Goal: Task Accomplishment & Management: Manage account settings

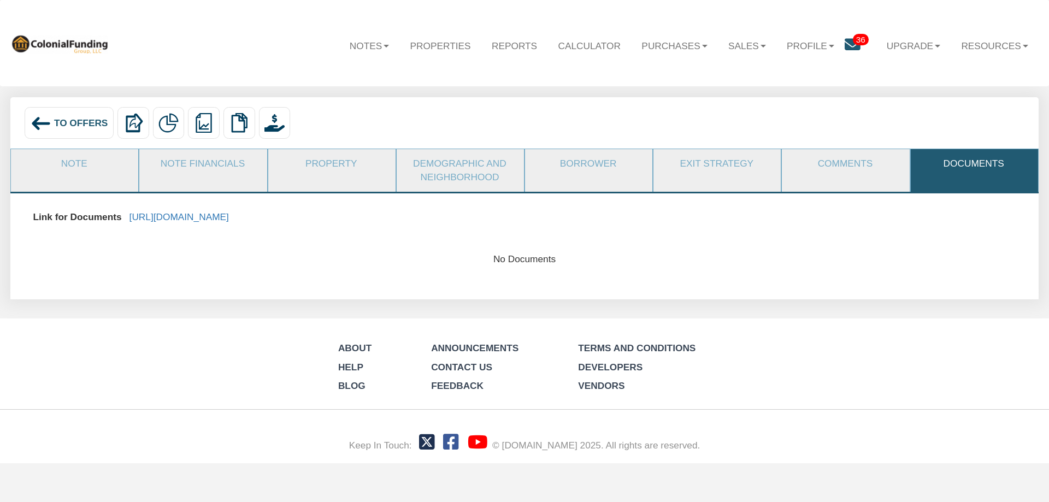
click at [65, 123] on span "To Offers" at bounding box center [81, 122] width 54 height 11
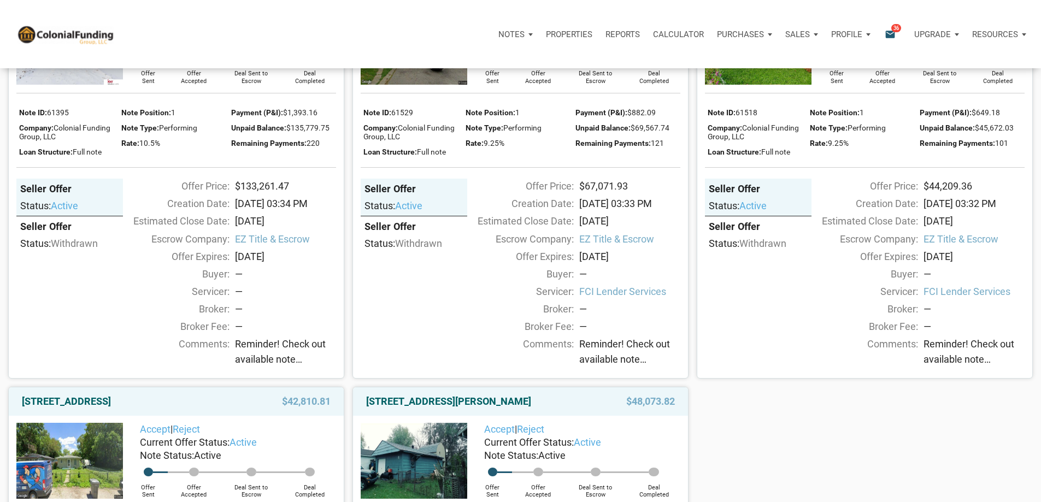
scroll to position [601, 0]
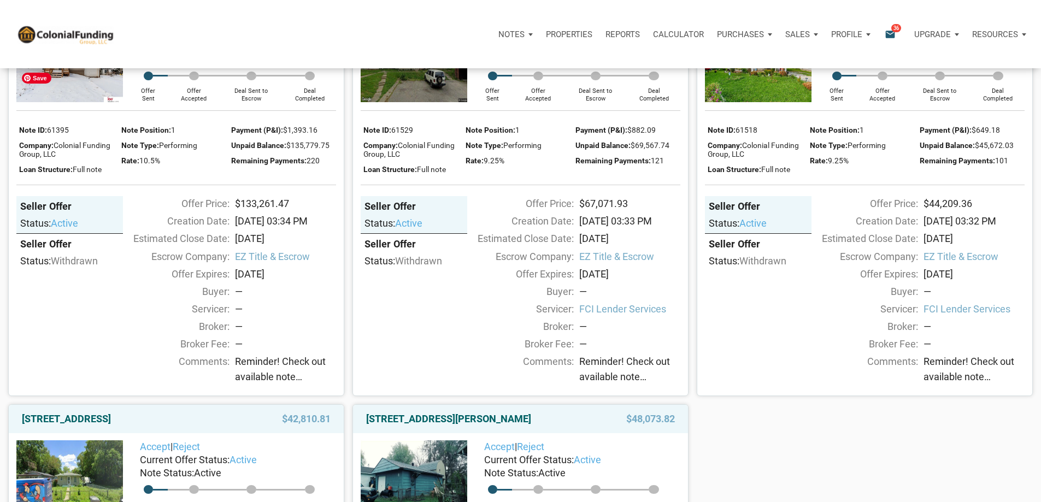
click at [42, 102] on img at bounding box center [69, 64] width 107 height 75
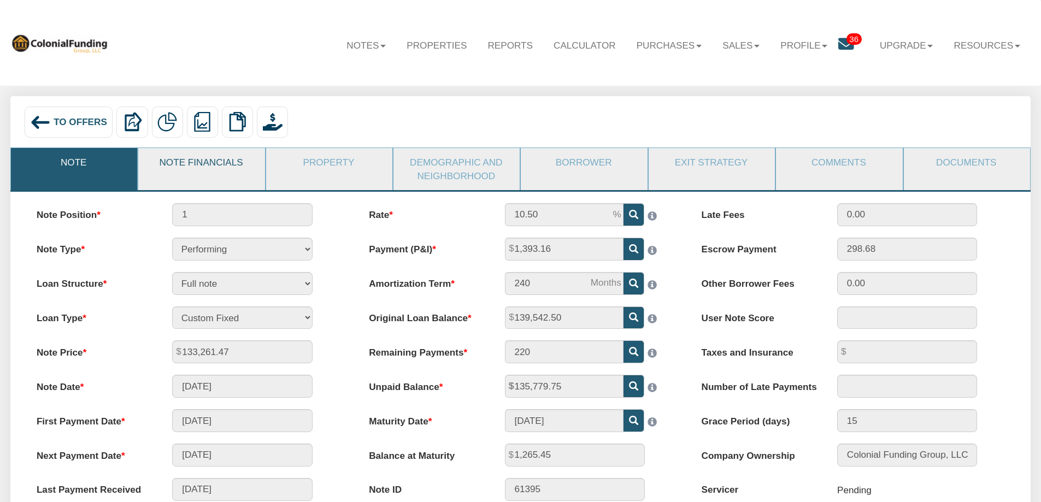
click at [217, 160] on link "Note Financials" at bounding box center [200, 162] width 125 height 28
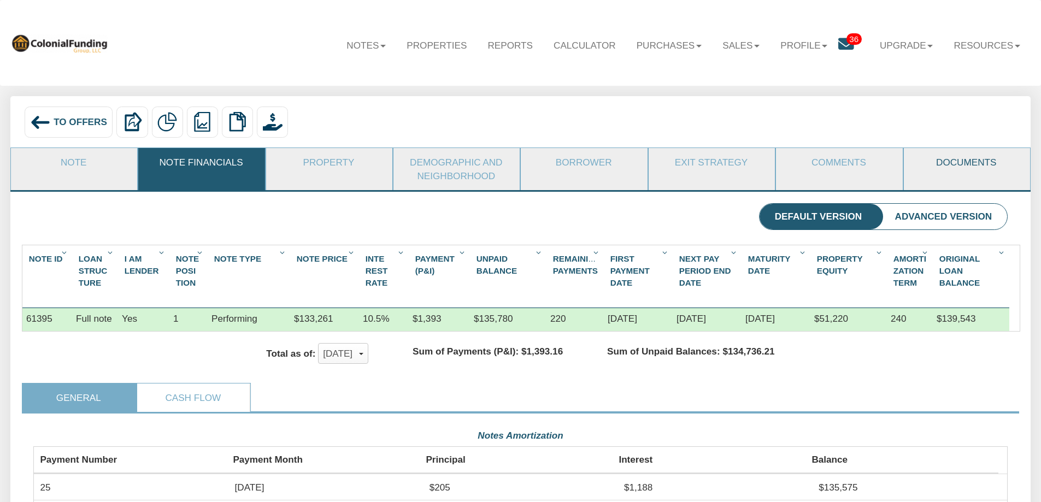
click at [970, 166] on link "Documents" at bounding box center [966, 162] width 125 height 28
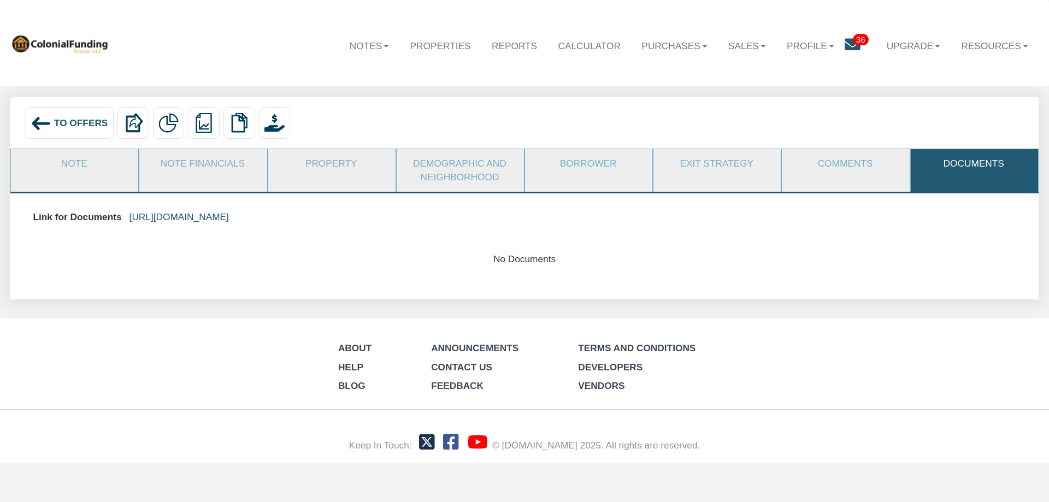
click at [229, 219] on link "https://colonialfundinggroup.sharepoint.com/:f:/s/operationsteam/ElQdUP1qi7ZAka…" at bounding box center [178, 216] width 99 height 11
click at [69, 120] on span "To Offers" at bounding box center [81, 122] width 54 height 11
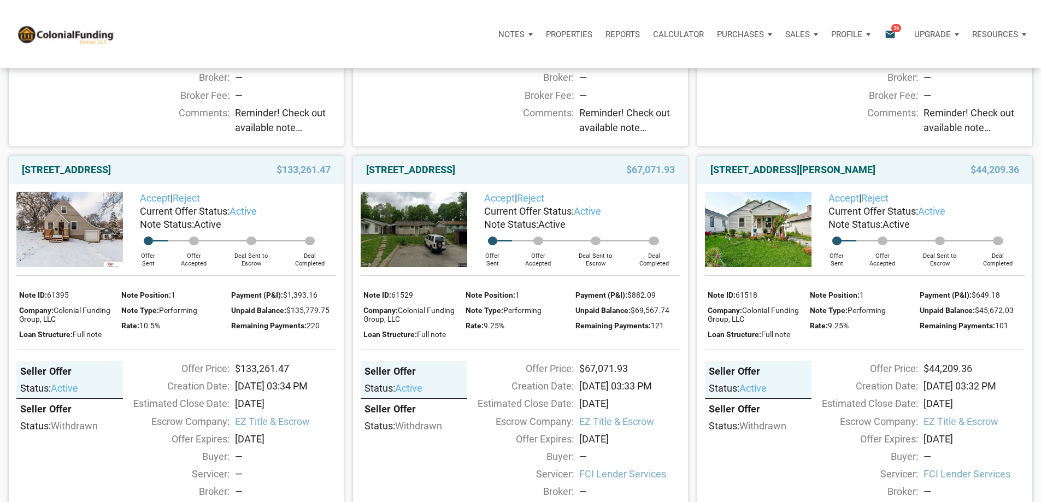
scroll to position [437, 0]
drag, startPoint x: 478, startPoint y: 203, endPoint x: 368, endPoint y: 208, distance: 109.9
click at [368, 175] on link "[STREET_ADDRESS]" at bounding box center [410, 168] width 89 height 13
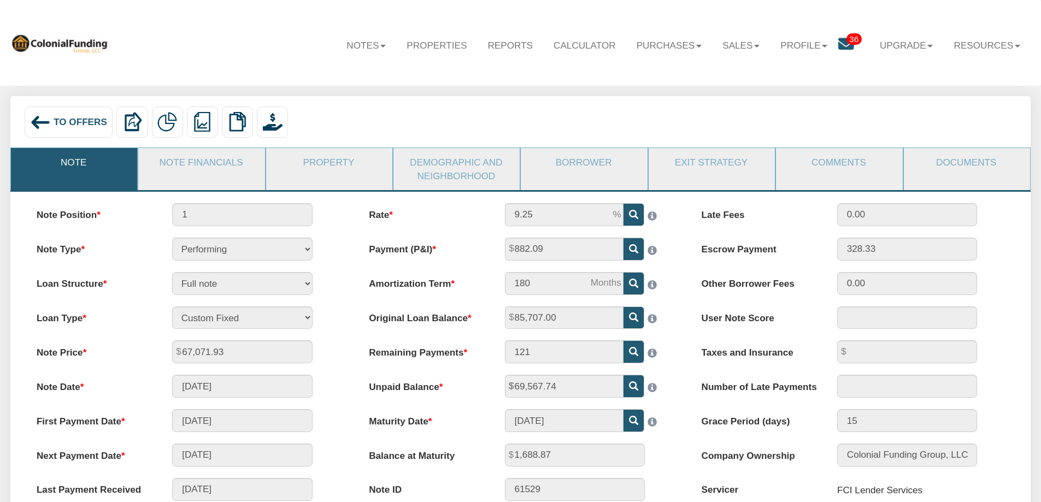
click at [89, 120] on span "To Offers" at bounding box center [81, 121] width 54 height 11
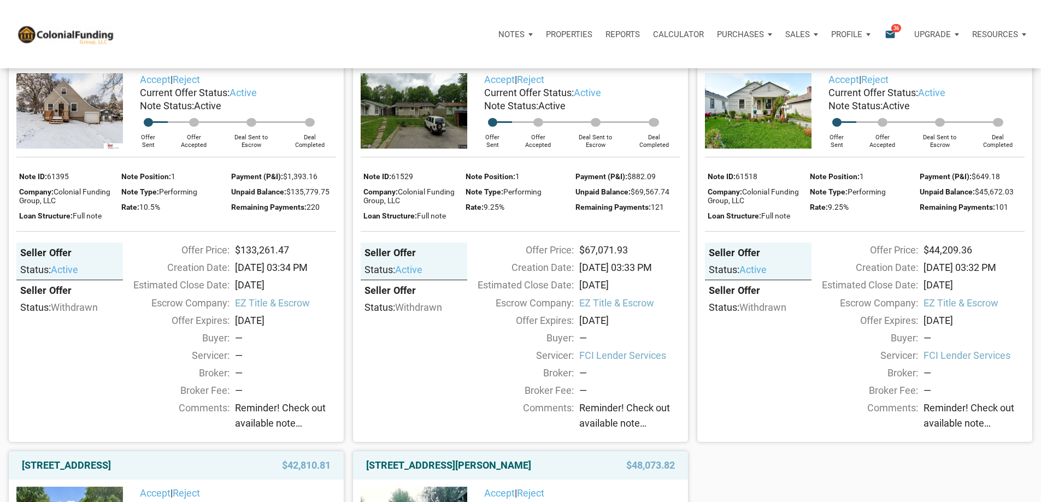
scroll to position [492, 0]
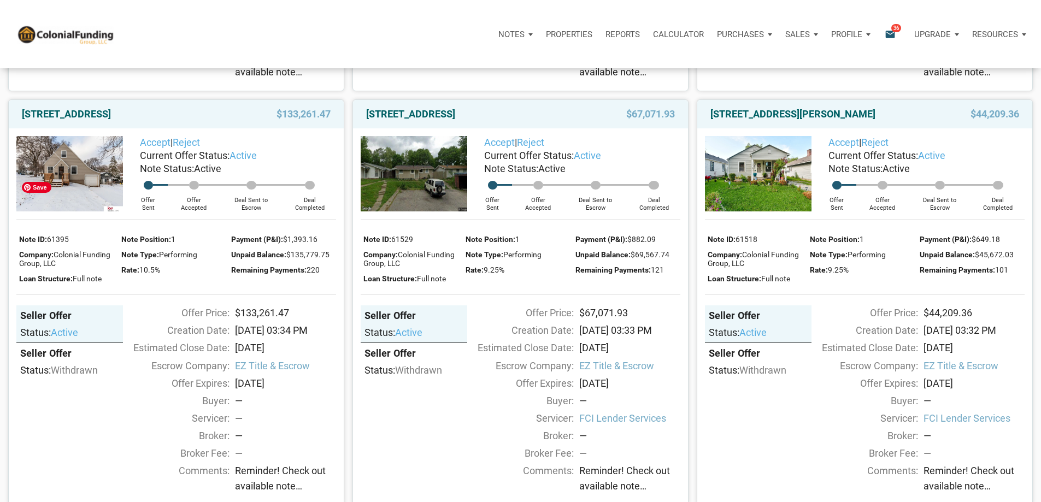
click at [98, 211] on img at bounding box center [69, 173] width 107 height 75
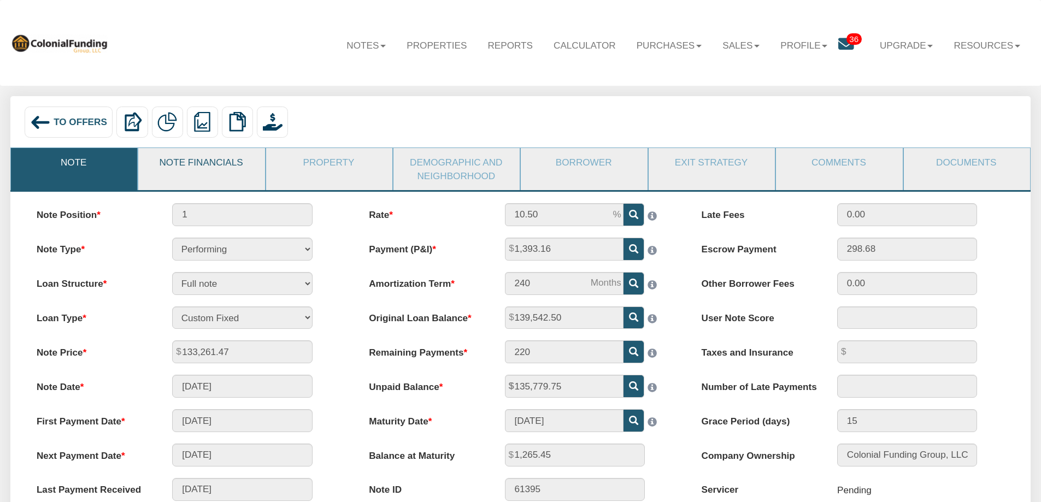
click at [216, 160] on link "Note Financials" at bounding box center [200, 162] width 125 height 28
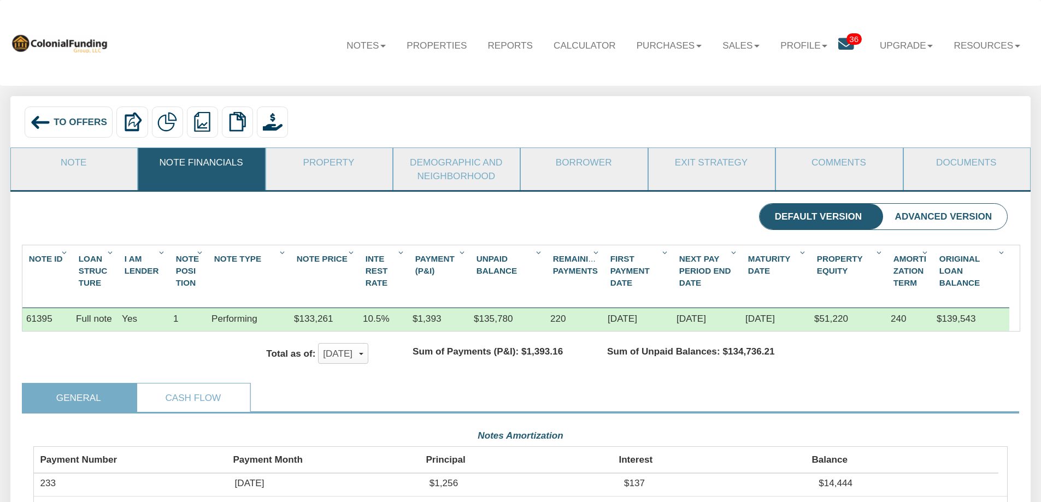
click at [59, 129] on div "To Offers" at bounding box center [69, 122] width 89 height 31
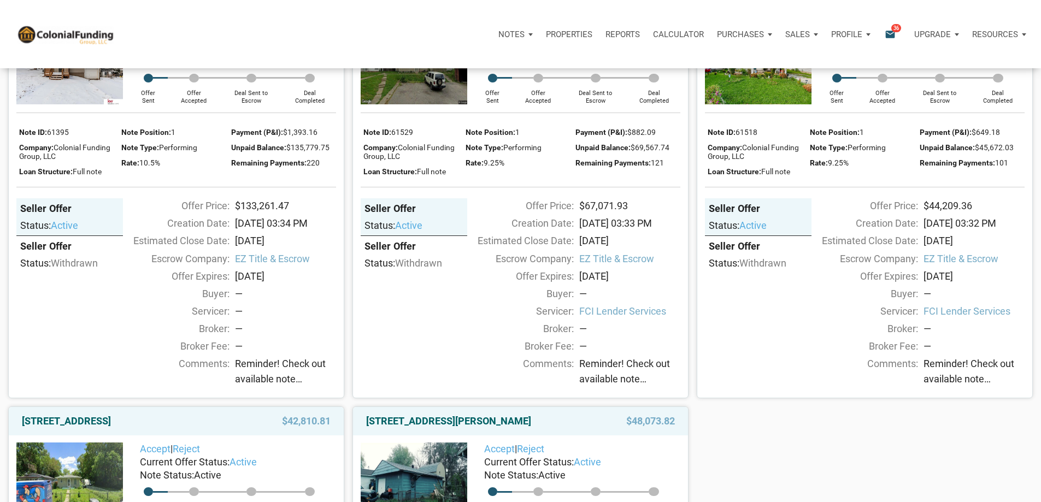
scroll to position [492, 0]
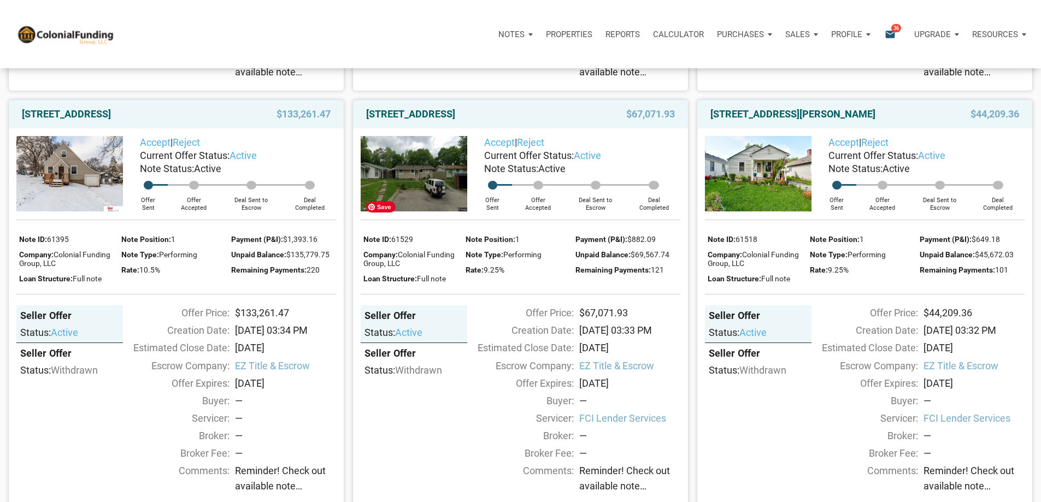
click at [413, 211] on img at bounding box center [414, 173] width 107 height 75
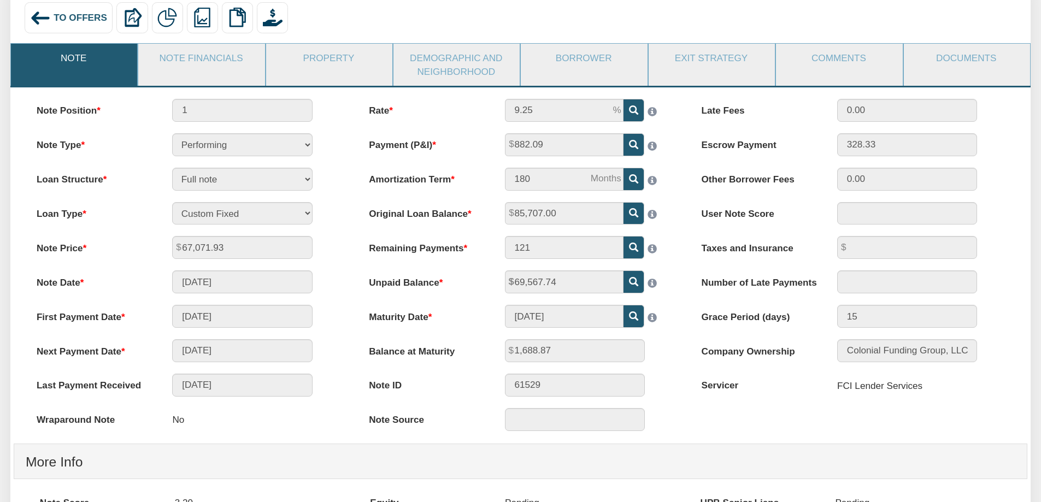
scroll to position [109, 0]
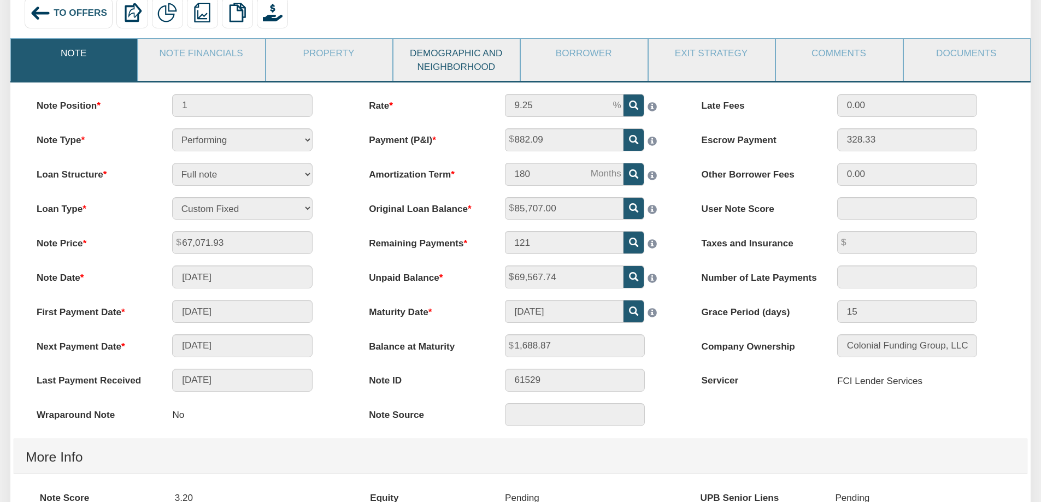
click at [457, 51] on link "Demographic and Neighborhood" at bounding box center [455, 60] width 125 height 42
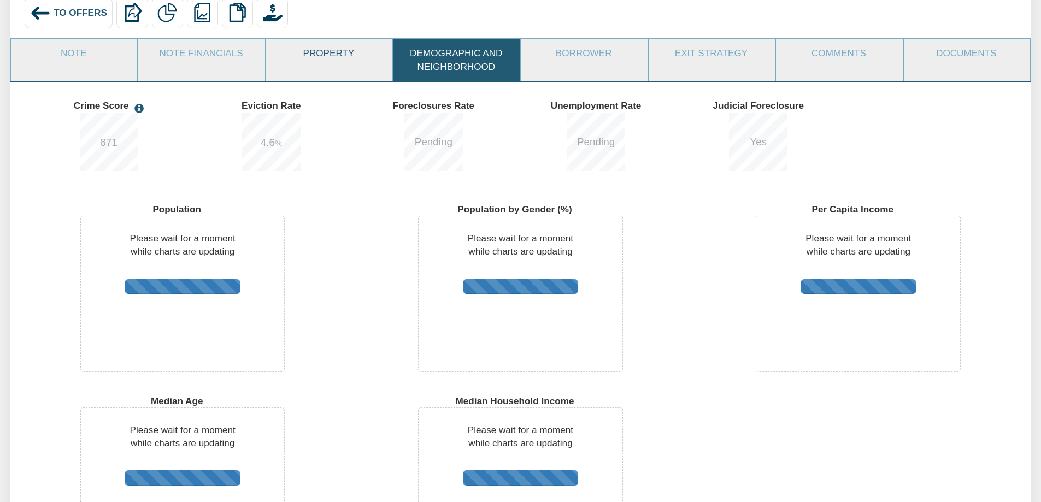
click at [329, 51] on link "Property" at bounding box center [328, 53] width 125 height 28
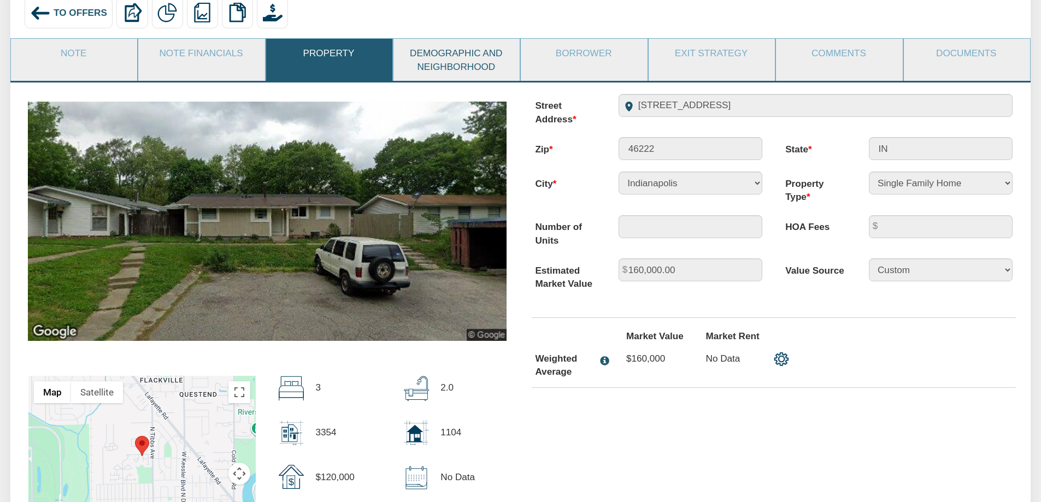
click at [467, 66] on link "Demographic and Neighborhood" at bounding box center [455, 60] width 125 height 42
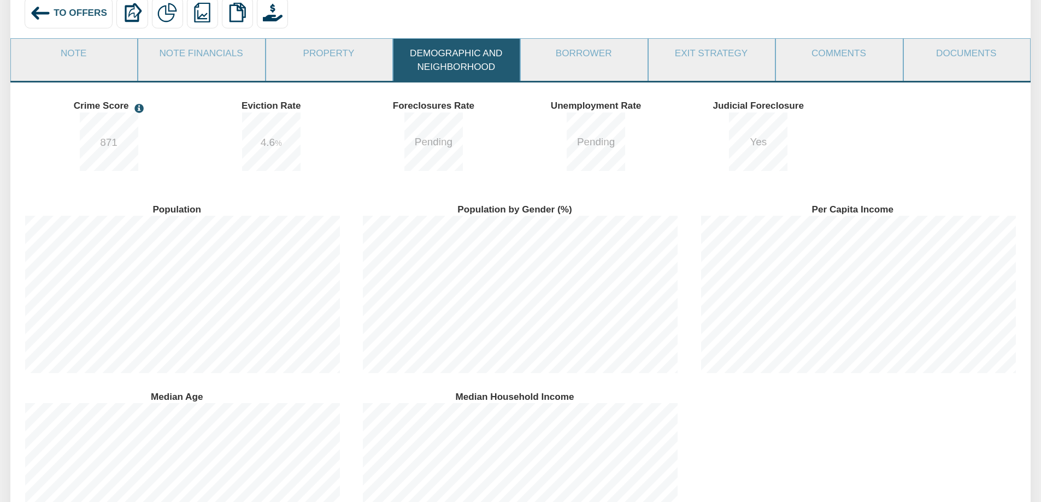
scroll to position [0, 0]
click at [564, 56] on link "Borrower" at bounding box center [583, 53] width 125 height 28
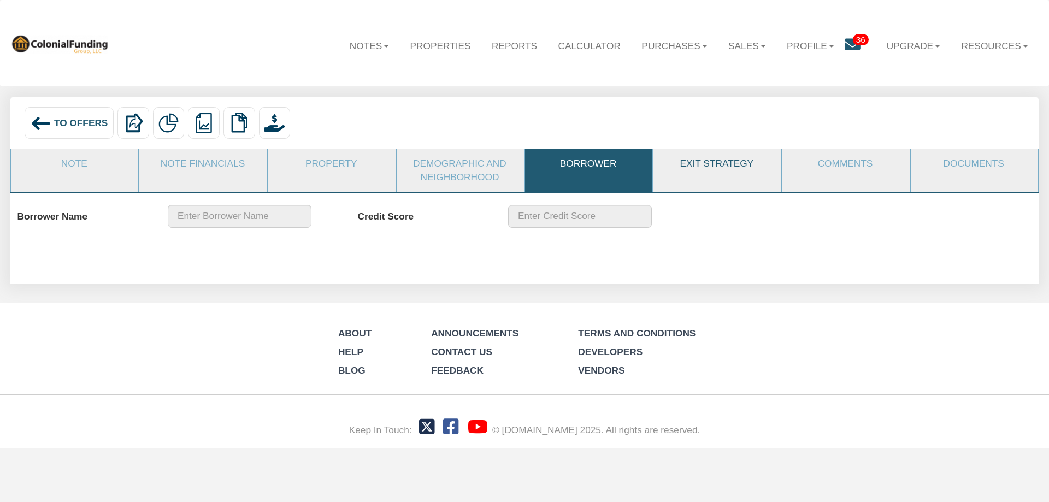
click at [723, 164] on link "Exit Strategy" at bounding box center [716, 163] width 126 height 29
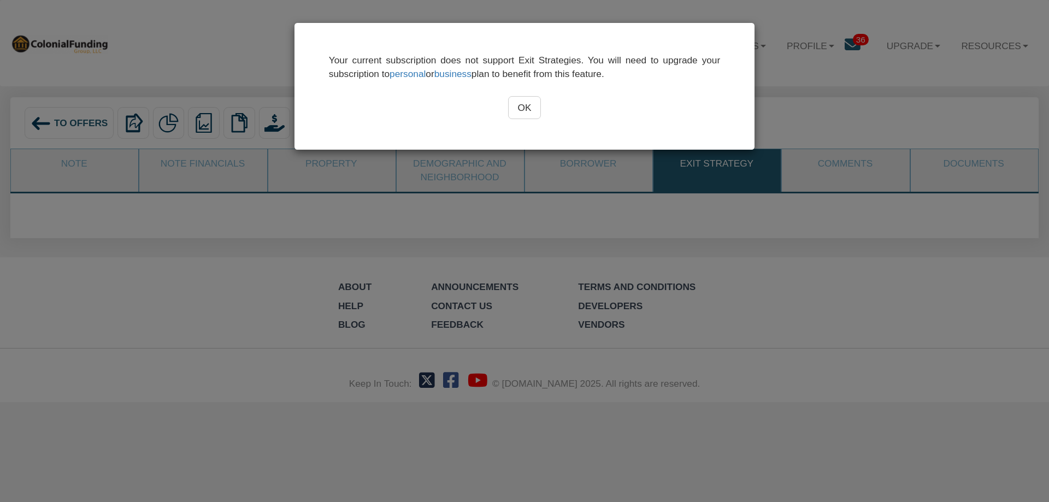
click at [527, 114] on input "OK" at bounding box center [524, 107] width 33 height 23
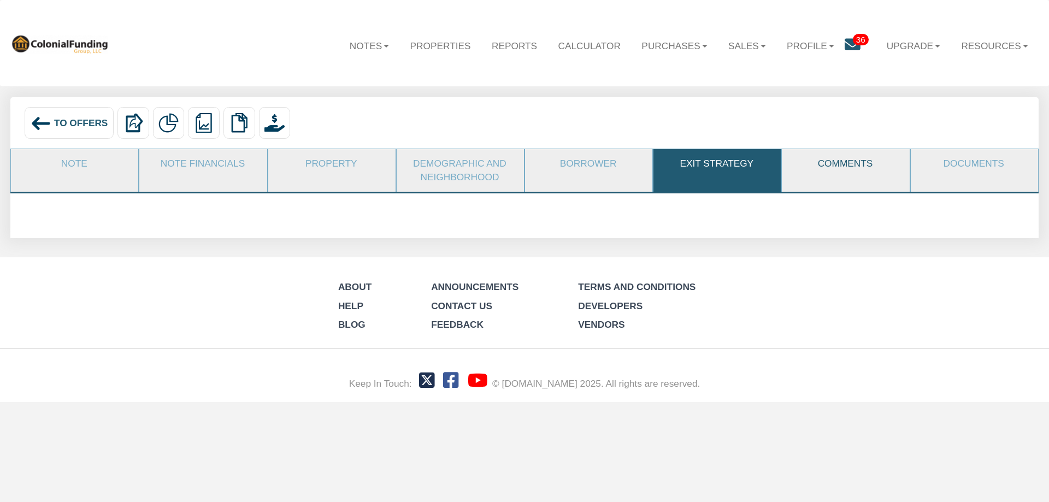
click at [845, 166] on link "Comments" at bounding box center [845, 163] width 126 height 29
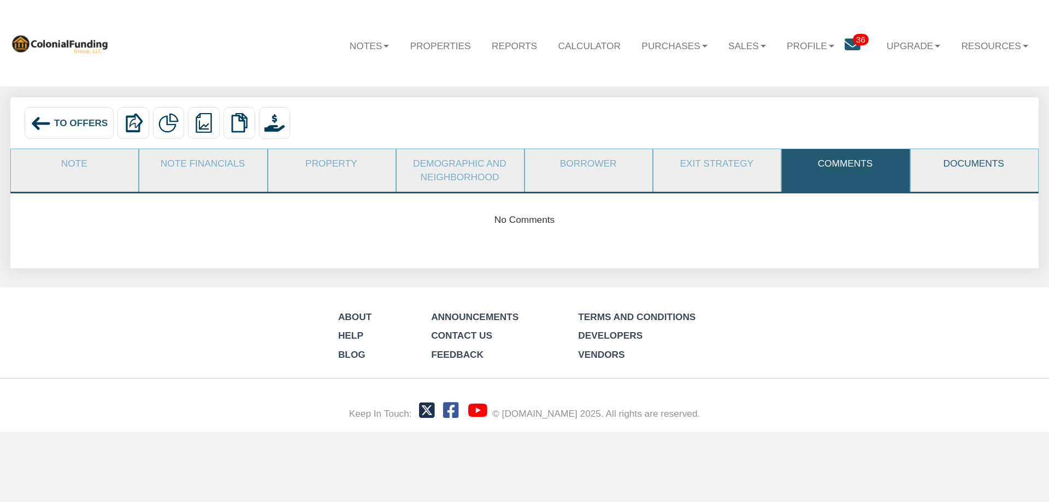
click at [945, 163] on link "Documents" at bounding box center [974, 163] width 126 height 29
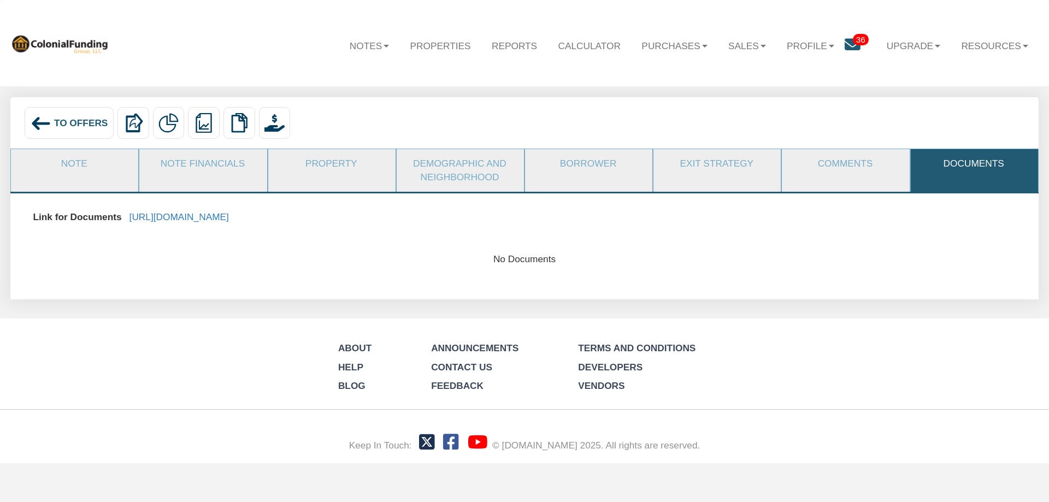
drag, startPoint x: 734, startPoint y: 223, endPoint x: 129, endPoint y: 225, distance: 604.8
click at [129, 225] on div "Link for Documents https://colonialfundinggroup.sharepoint.com/:f:/s/operations…" at bounding box center [524, 217] width 998 height 24
copy link "https://colonialfundinggroup.sharepoint.com/:f:/s/operationsteam/EujG1cfN_GBNsU…"
click at [229, 216] on link "https://colonialfundinggroup.sharepoint.com/:f:/s/operationsteam/EujG1cfN_GBNsU…" at bounding box center [178, 216] width 99 height 11
click at [64, 117] on span "To Offers" at bounding box center [81, 122] width 54 height 11
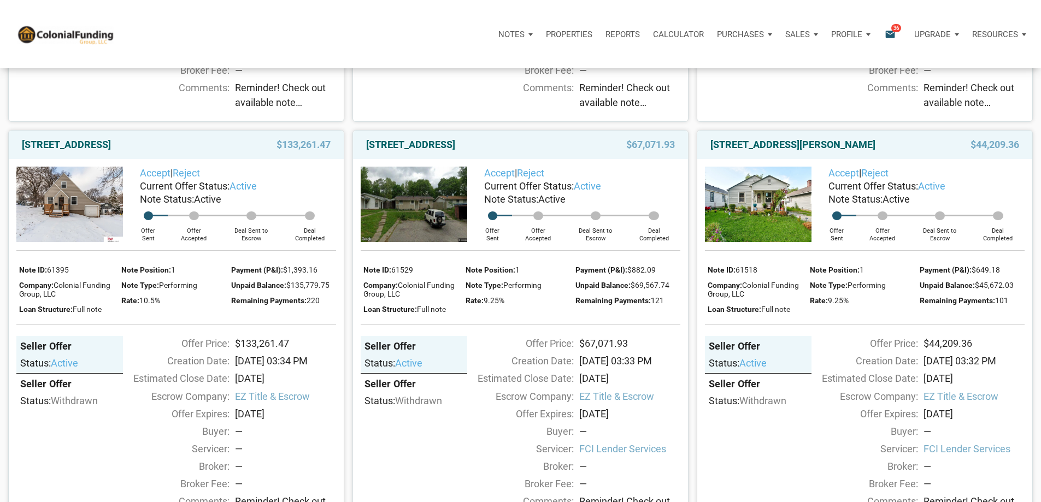
scroll to position [437, 0]
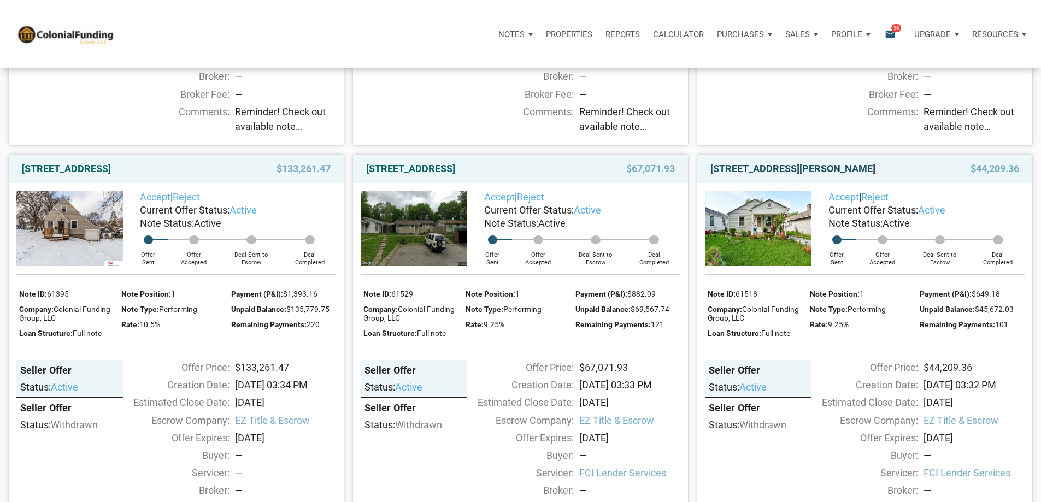
click at [781, 175] on link "[STREET_ADDRESS][PERSON_NAME]" at bounding box center [792, 168] width 165 height 13
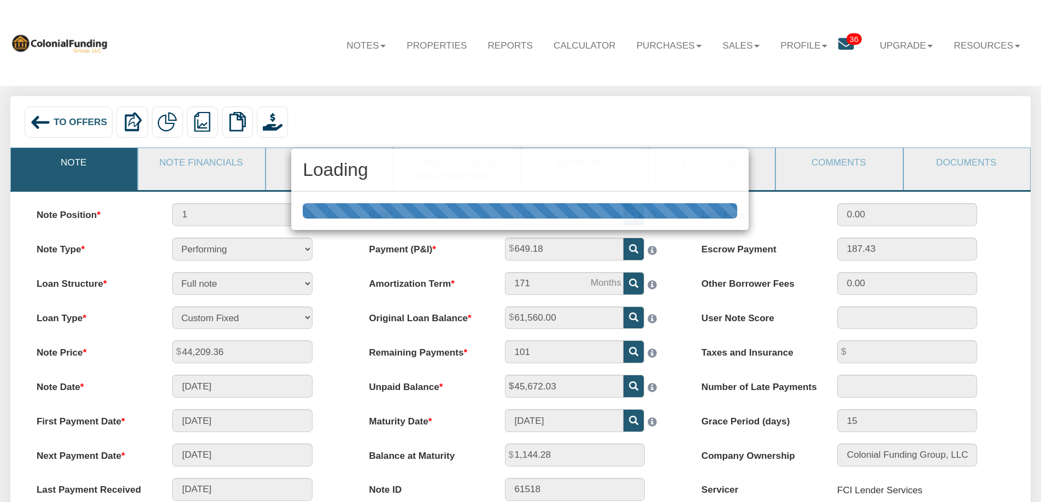
click at [970, 164] on div "Loading" at bounding box center [520, 251] width 1041 height 502
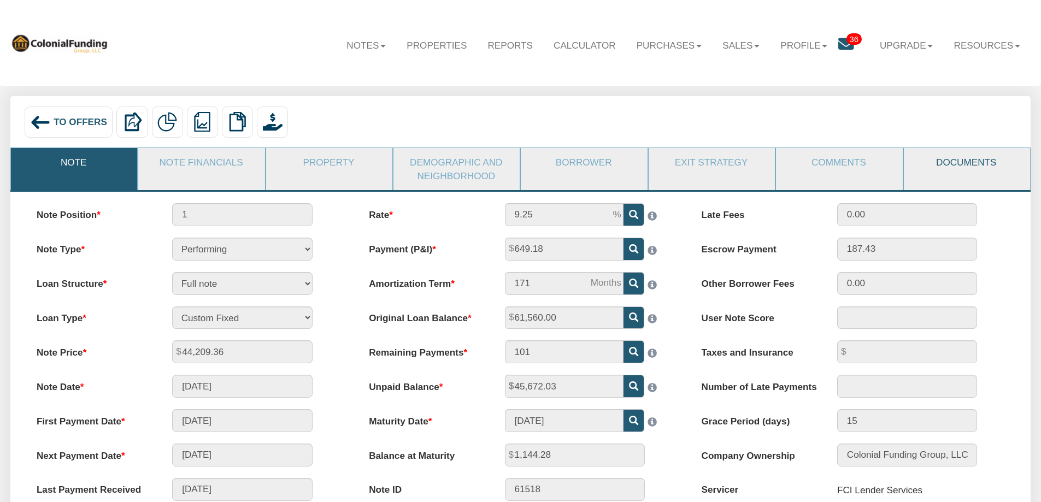
click at [969, 165] on link "Documents" at bounding box center [966, 162] width 125 height 28
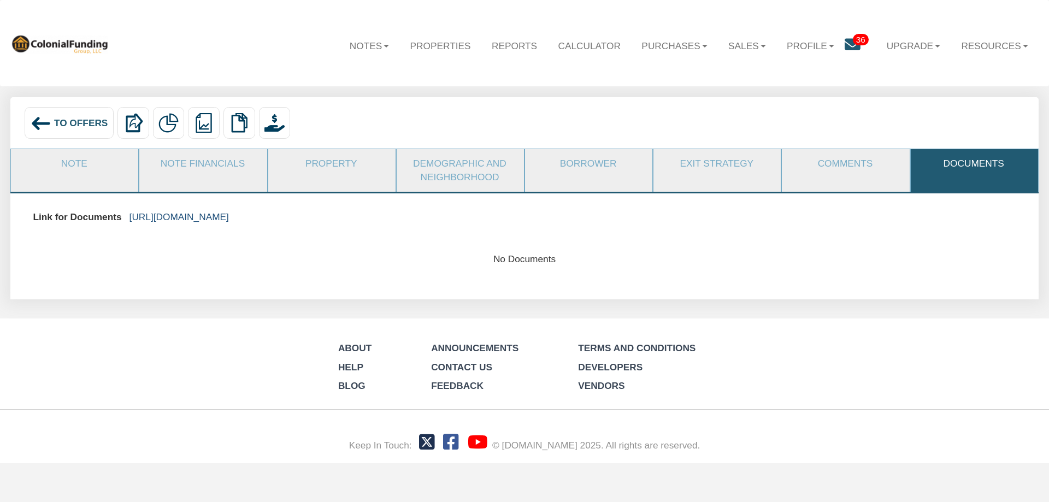
click at [229, 217] on link "[URL][DOMAIN_NAME]" at bounding box center [178, 216] width 99 height 11
click at [62, 125] on span "To Offers" at bounding box center [81, 122] width 54 height 11
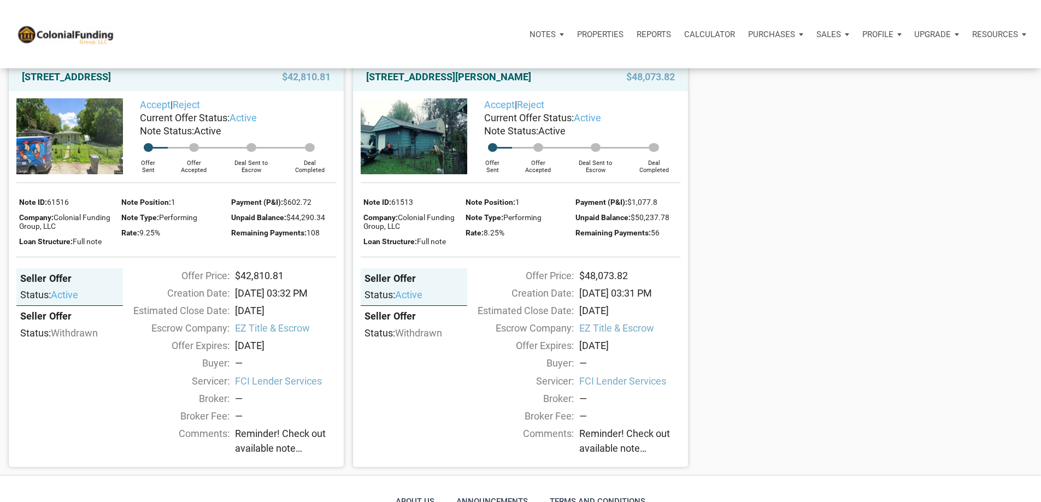
scroll to position [983, 0]
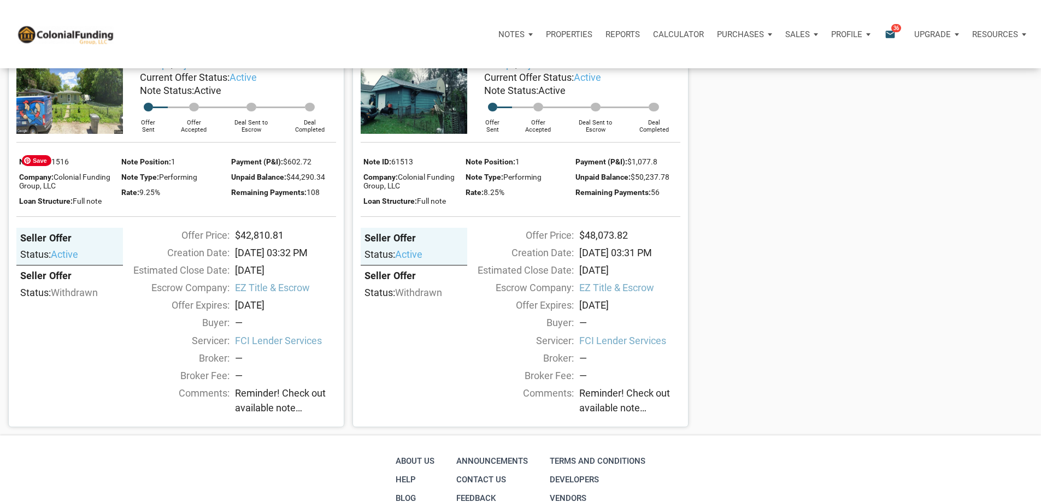
click at [87, 133] on img at bounding box center [69, 95] width 107 height 75
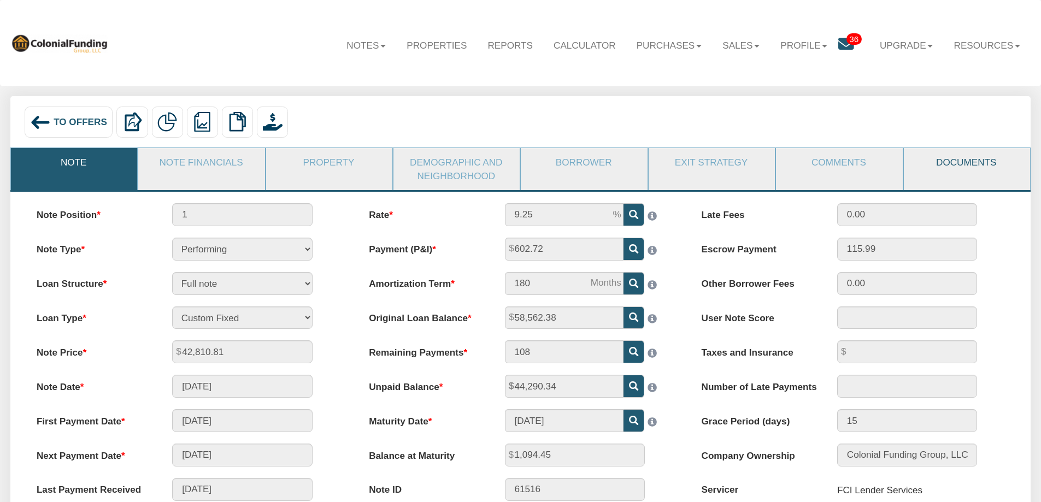
click at [951, 164] on link "Documents" at bounding box center [966, 162] width 125 height 28
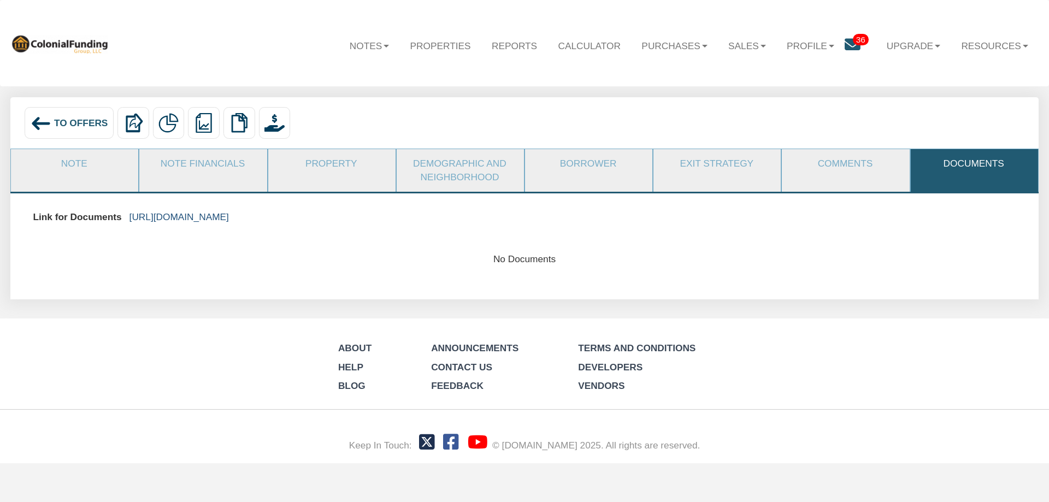
click at [229, 218] on link "https://colonialfundinggroup.sharepoint.com/:f:/s/operationsteam/EvO-oKxeN0NNgD…" at bounding box center [178, 216] width 99 height 11
click at [65, 127] on span "To Offers" at bounding box center [81, 122] width 54 height 11
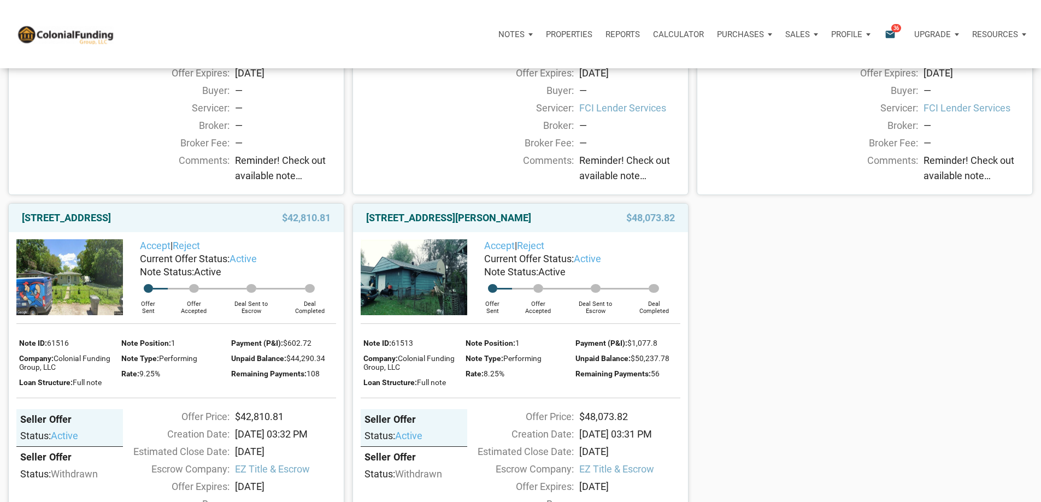
scroll to position [874, 0]
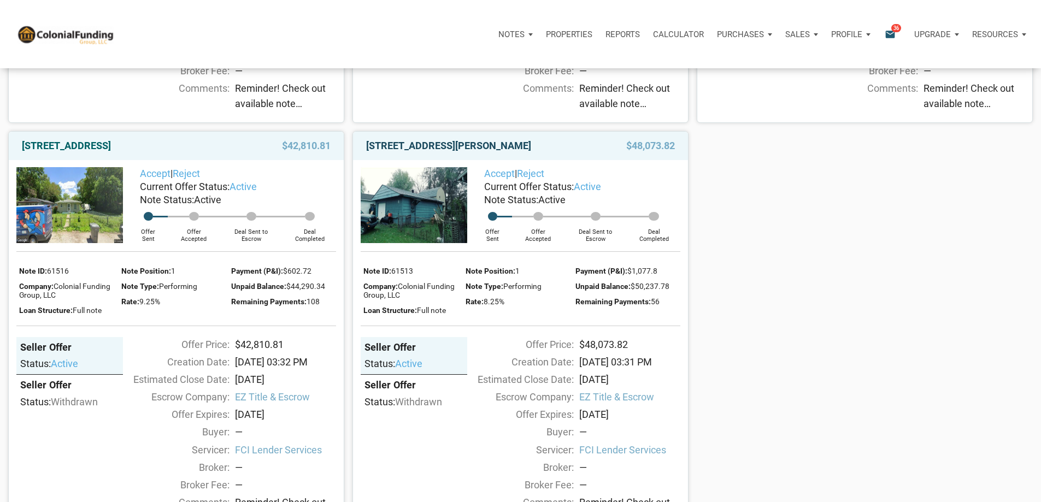
click at [441, 152] on link "[STREET_ADDRESS][PERSON_NAME]" at bounding box center [448, 145] width 165 height 13
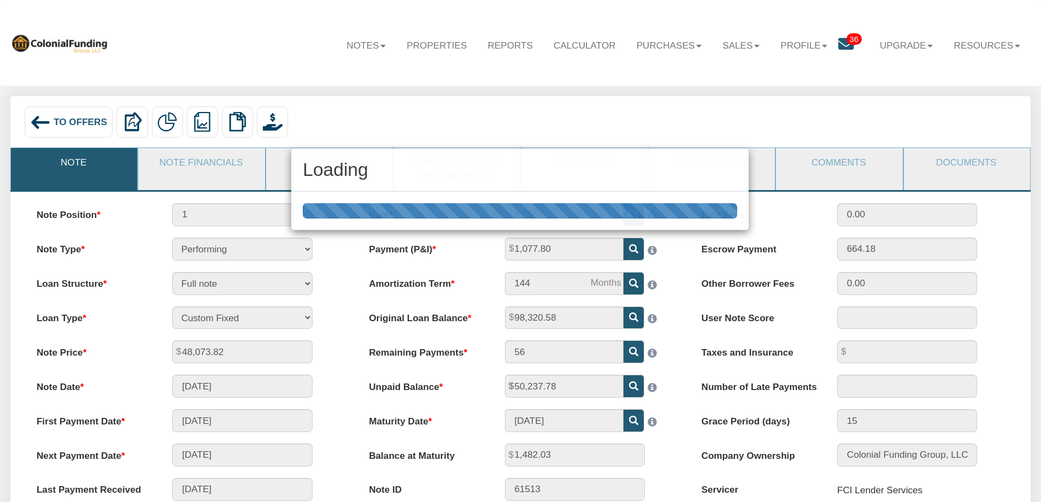
click at [966, 165] on div "Loading" at bounding box center [520, 251] width 1041 height 502
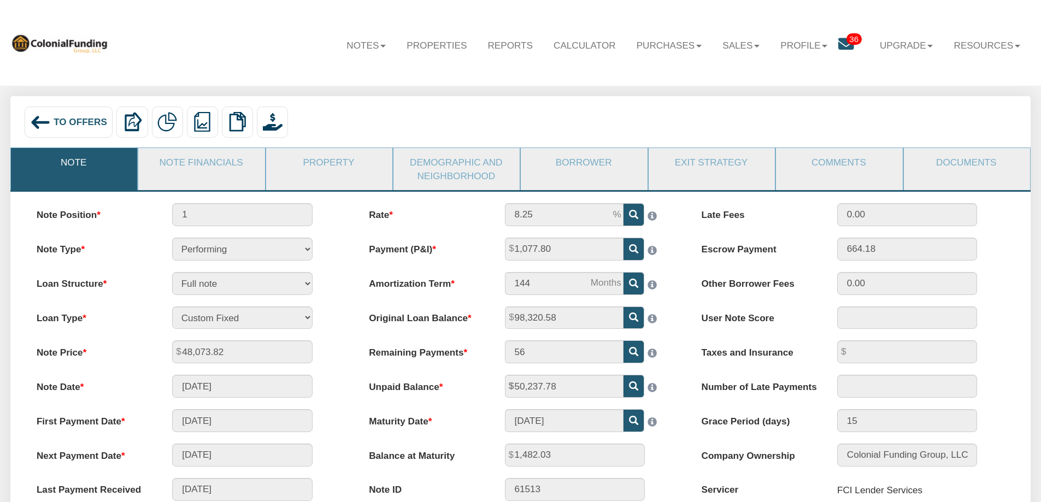
click at [966, 163] on link "Documents" at bounding box center [966, 162] width 125 height 28
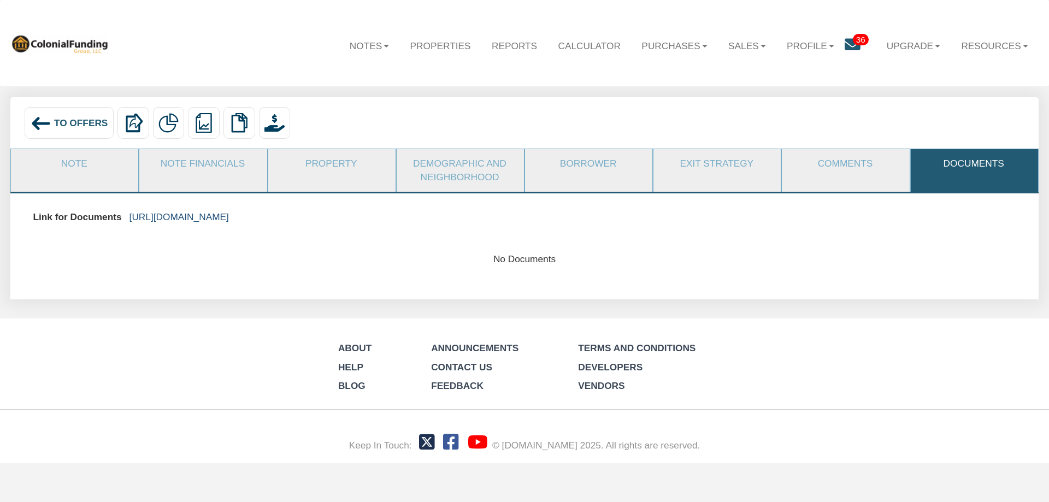
click at [229, 216] on link "https://colonialfundinggroup.sharepoint.com/:f:/s/operationsteam/EhcB7Slu52tMm4…" at bounding box center [178, 216] width 99 height 11
click at [61, 119] on span "To Offers" at bounding box center [81, 122] width 54 height 11
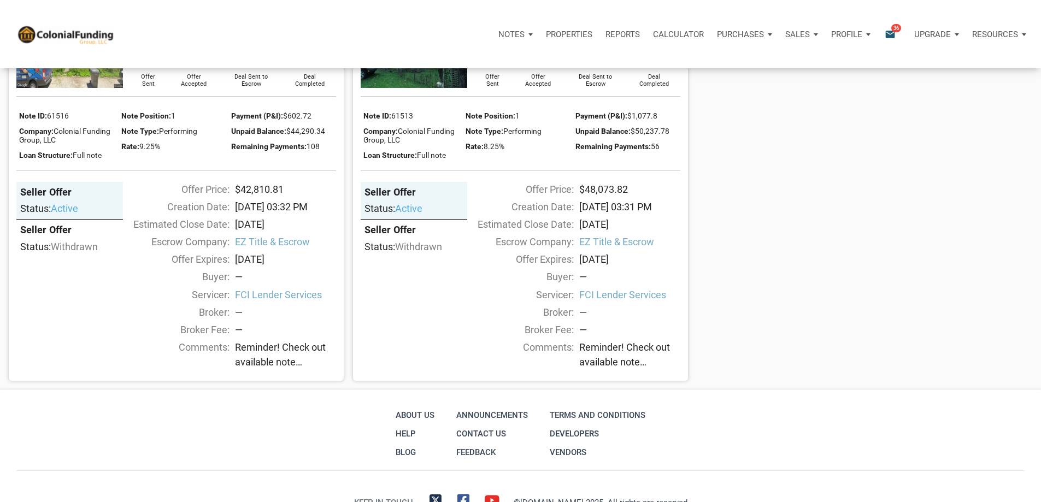
scroll to position [993, 0]
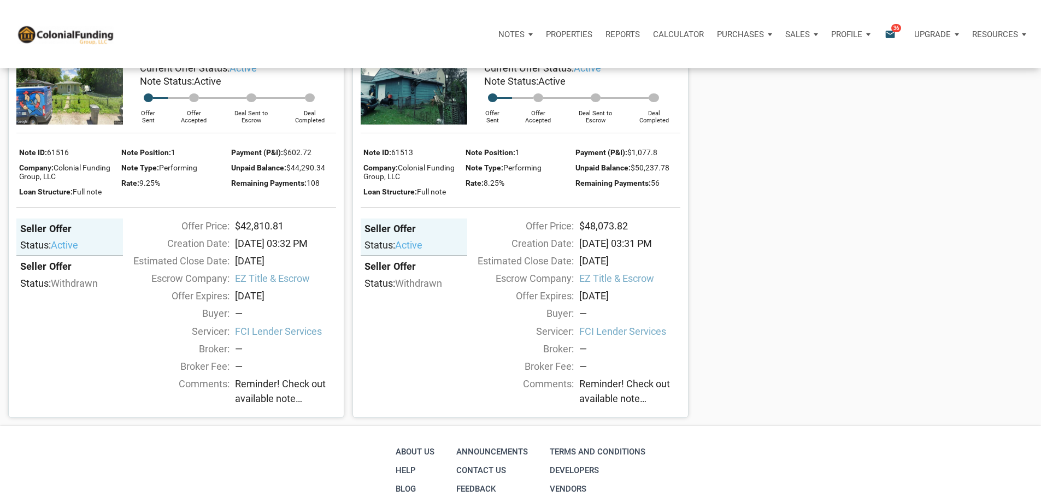
click at [495, 34] on link "[STREET_ADDRESS][PERSON_NAME]" at bounding box center [448, 27] width 165 height 13
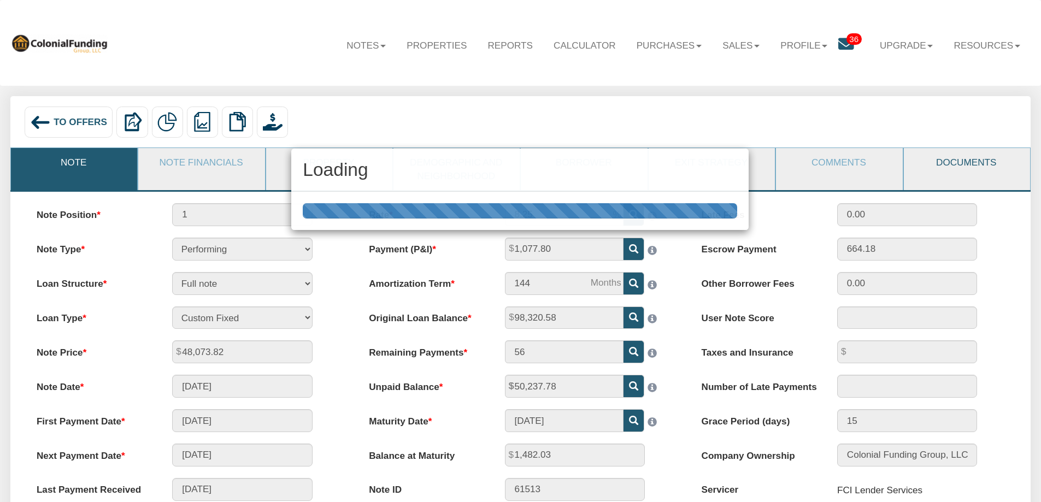
click at [953, 161] on div "Loading" at bounding box center [520, 251] width 1041 height 502
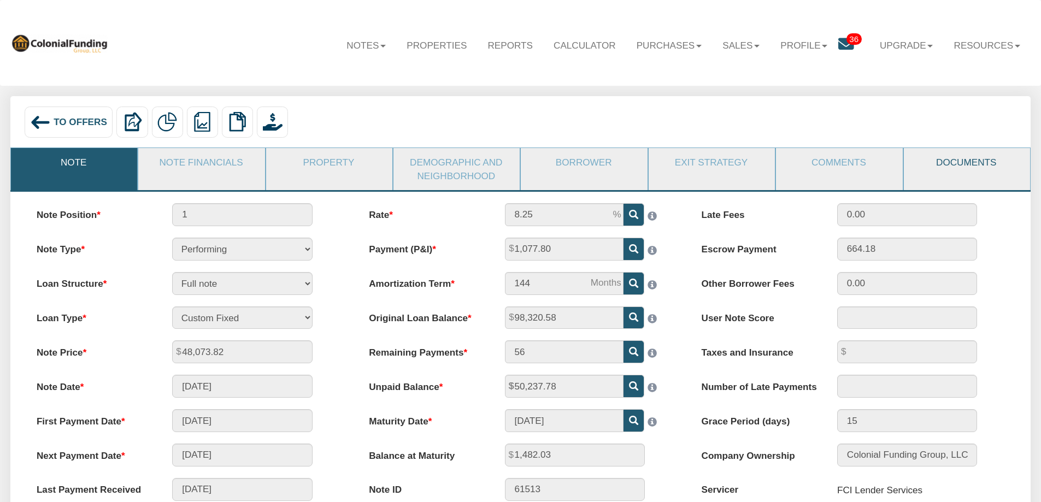
click at [952, 166] on link "Documents" at bounding box center [966, 162] width 125 height 28
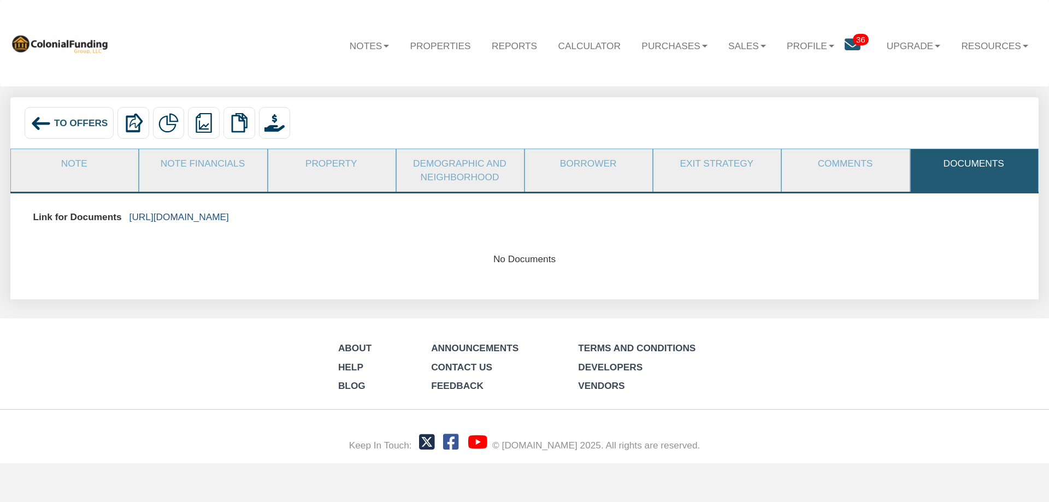
click at [229, 220] on link "https://colonialfundinggroup.sharepoint.com/:f:/s/operationsteam/EhcB7Slu52tMm4…" at bounding box center [178, 216] width 99 height 11
click at [67, 119] on span "To Offers" at bounding box center [81, 122] width 54 height 11
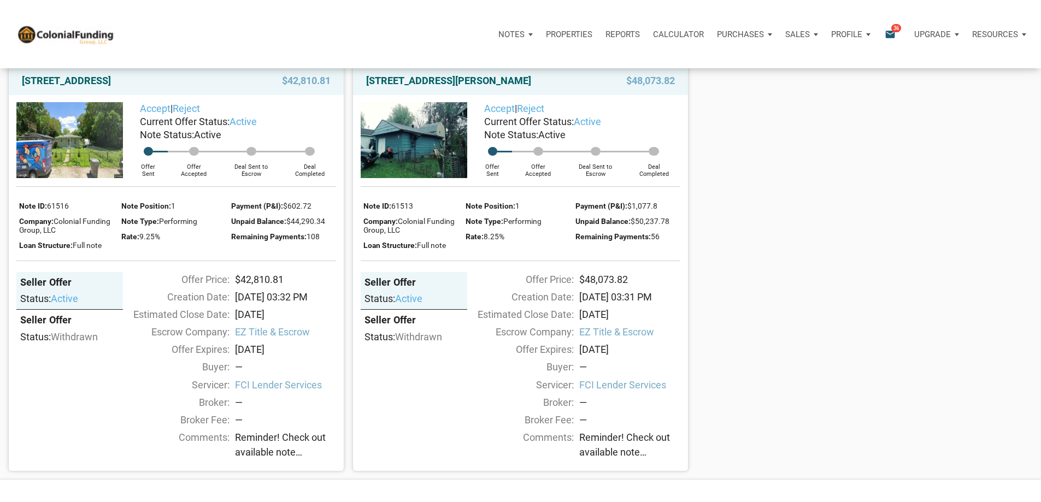
scroll to position [938, 0]
click at [531, 115] on link "Reject" at bounding box center [530, 109] width 27 height 11
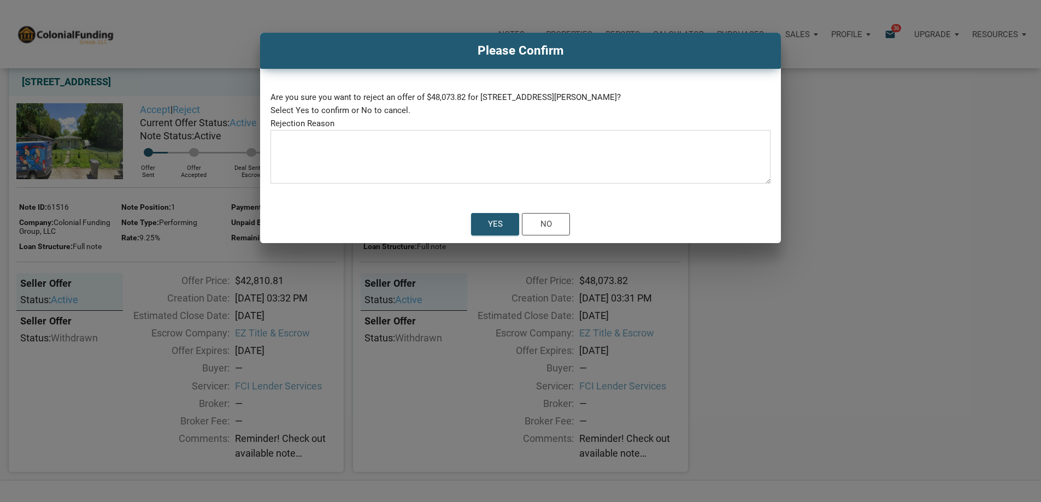
click at [414, 184] on textarea at bounding box center [520, 160] width 500 height 46
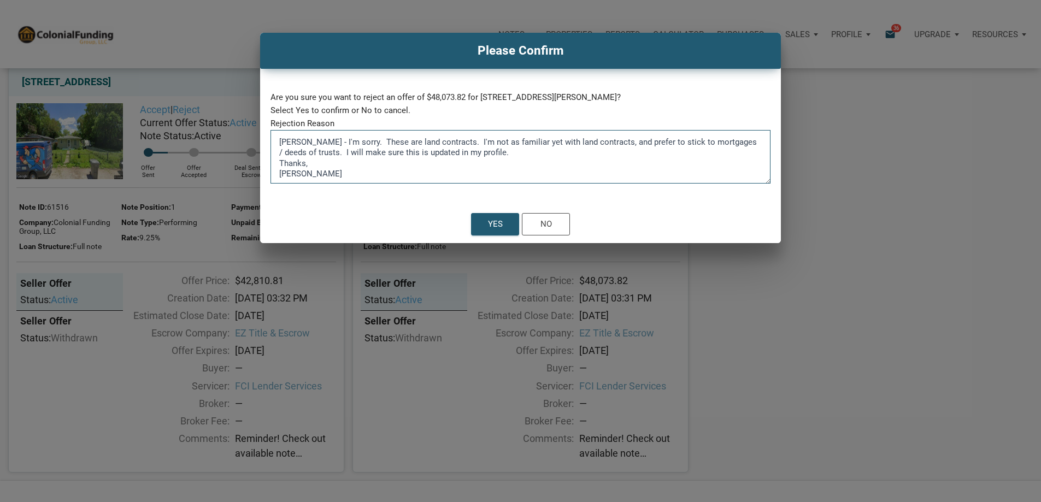
scroll to position [4, 0]
click at [379, 184] on textarea "Monica - I'm sorry. These are land contracts. I'm not as familiar yet with land…" at bounding box center [520, 160] width 500 height 46
click at [375, 184] on textarea "Monica - I'm sorry. These are land contracts. I'm not as familiar yet with land…" at bounding box center [520, 160] width 500 height 46
click at [609, 184] on textarea "Monica - I'm sorry. These are land contracts. I'm not as familiar yet with land…" at bounding box center [520, 160] width 500 height 46
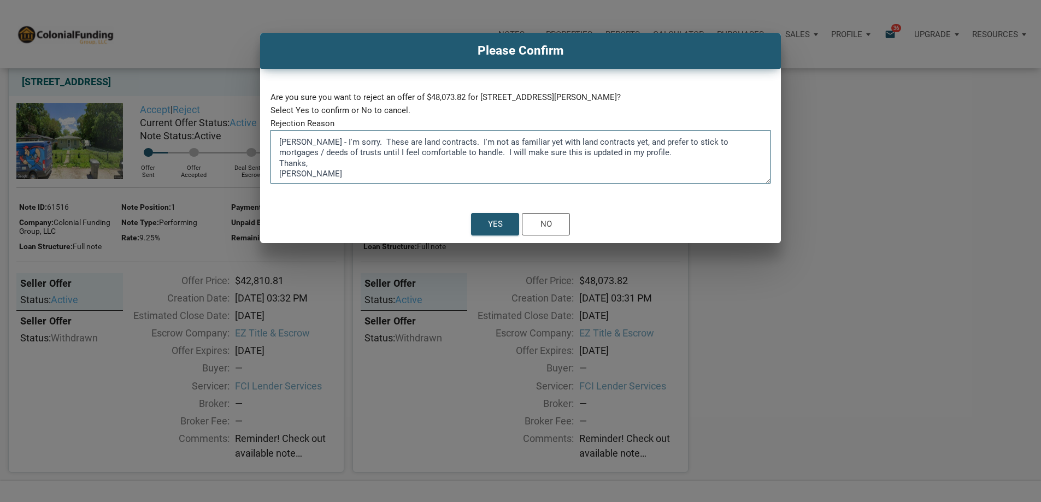
drag, startPoint x: 332, startPoint y: 201, endPoint x: 384, endPoint y: 244, distance: 67.4
click at [384, 205] on div "Are you sure you want to reject an offer of $48,073.82 for 5231 Cheryl Lane, In…" at bounding box center [520, 137] width 521 height 136
type textarea "Monica - I'm sorry. These are land contracts. I'm not as familiar yet with land…"
click at [496, 231] on div "Yes" at bounding box center [495, 224] width 15 height 13
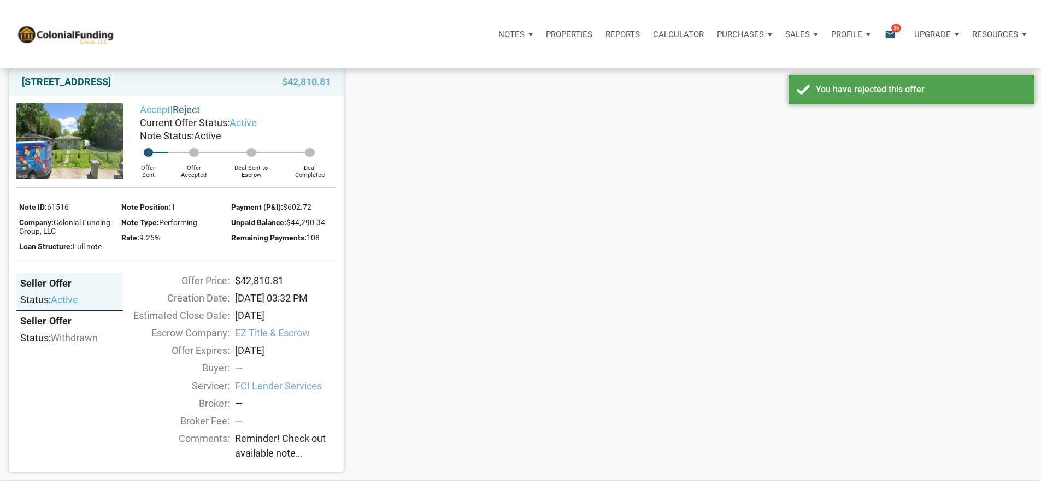
click at [190, 115] on link "Reject" at bounding box center [186, 109] width 27 height 11
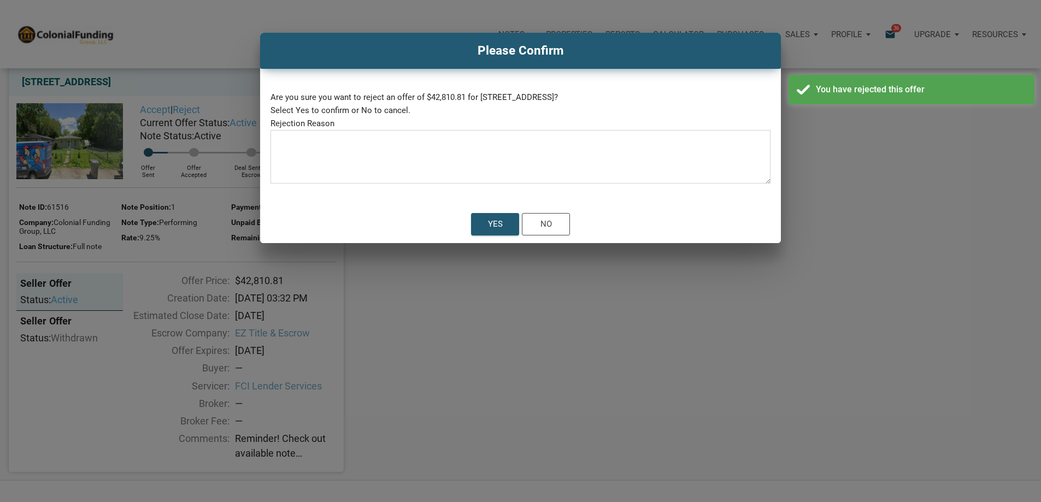
click at [375, 184] on textarea at bounding box center [520, 160] width 500 height 46
paste textarea "Monica - I'm sorry. These are land contracts. I'm not as familiar yet with land…"
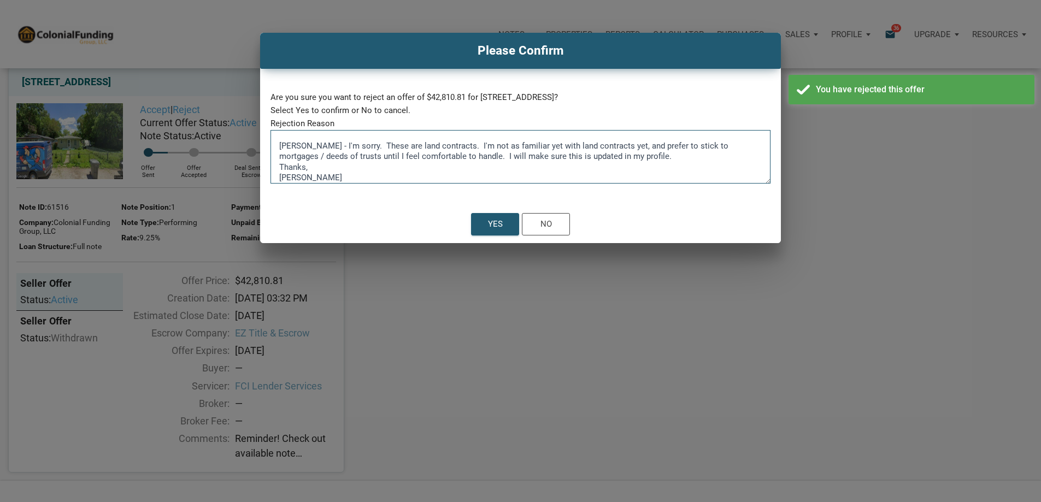
scroll to position [21, 0]
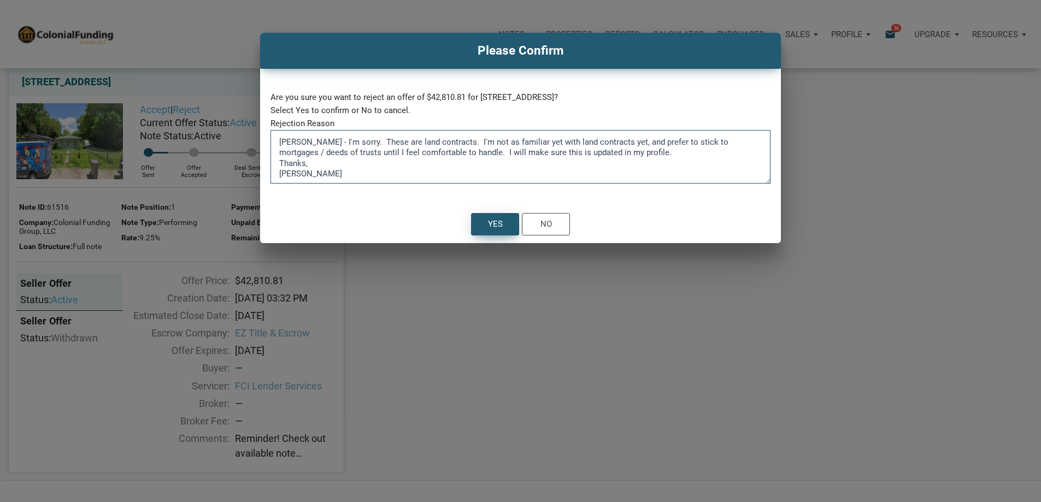
type textarea "Monica - I'm sorry. These are land contracts. I'm not as familiar yet with land…"
click at [495, 231] on div "Yes" at bounding box center [495, 224] width 15 height 13
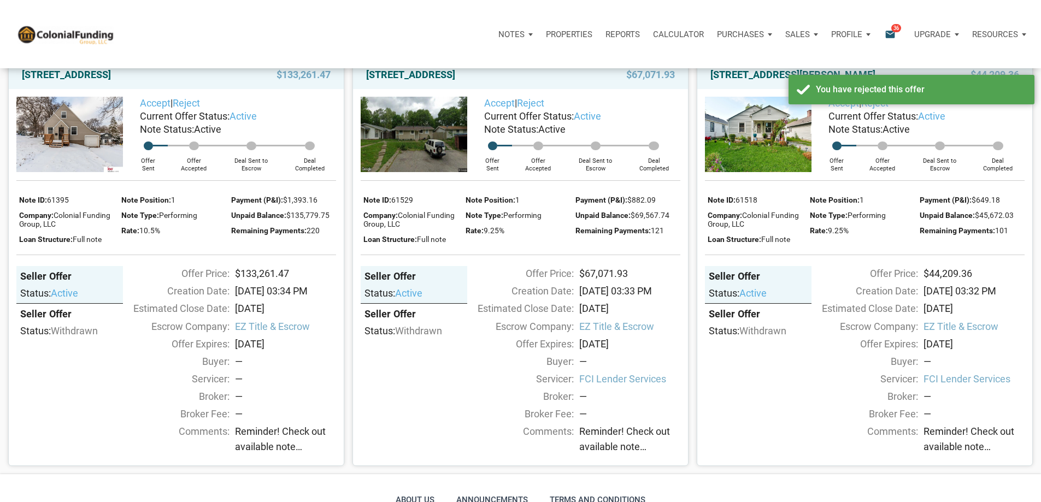
scroll to position [493, 0]
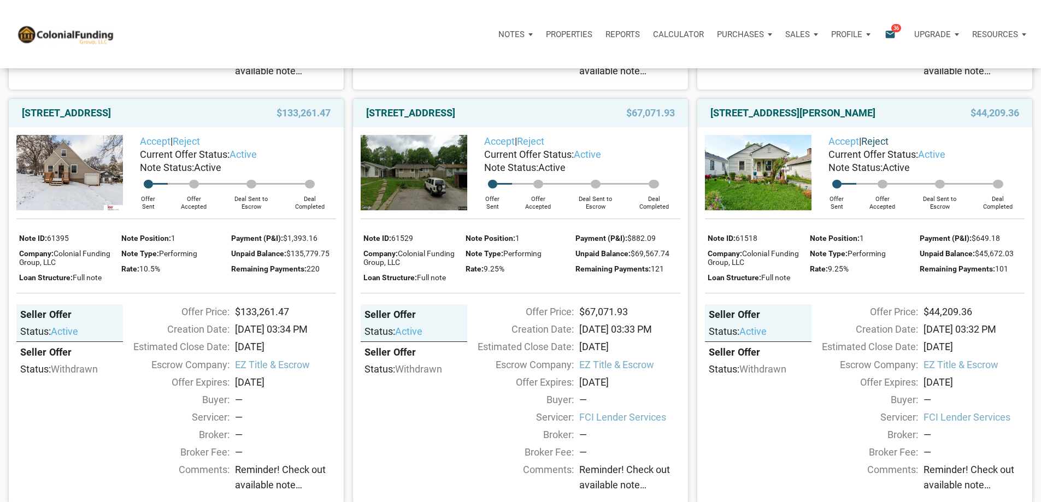
click at [881, 147] on link "Reject" at bounding box center [874, 140] width 27 height 11
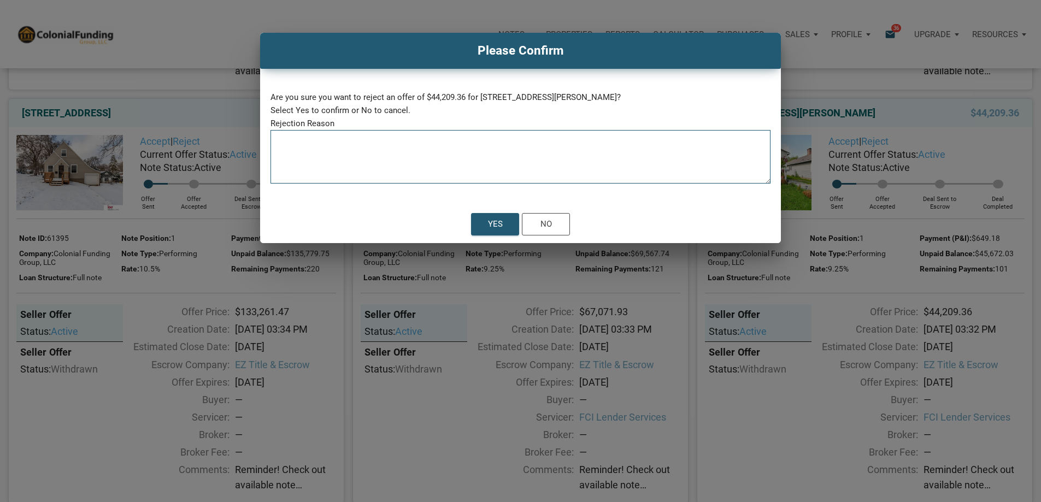
click at [494, 184] on textarea at bounding box center [520, 160] width 500 height 46
paste textarea "Monica - I'm sorry. These are land contracts. I'm not as familiar yet with land…"
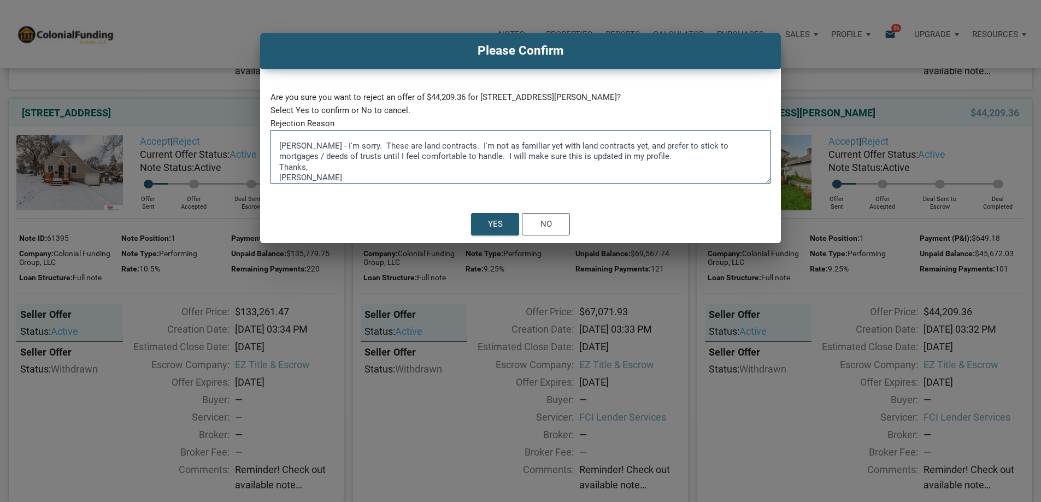
scroll to position [21, 0]
type textarea "Monica - I'm sorry. These are land contracts. I'm not as familiar yet with land…"
click at [488, 231] on div "Yes" at bounding box center [495, 224] width 15 height 13
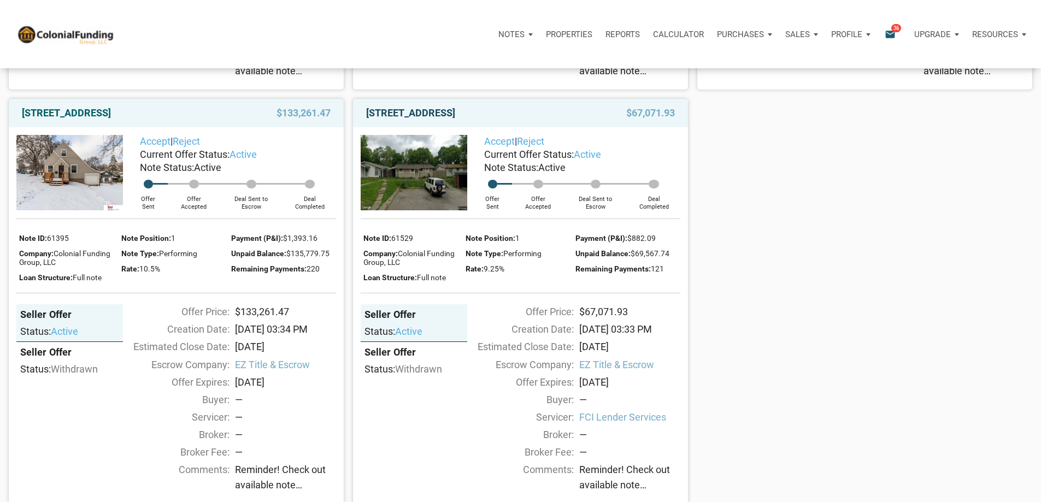
click at [426, 120] on link "2312 Silver Maple Court, Indianapolis, IN, 46222" at bounding box center [410, 113] width 89 height 13
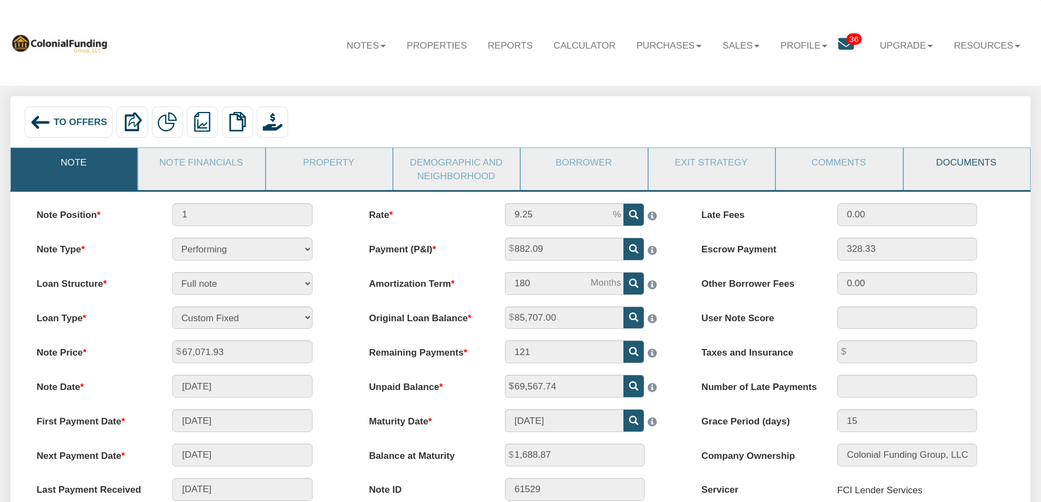
click at [976, 162] on link "Documents" at bounding box center [966, 162] width 125 height 28
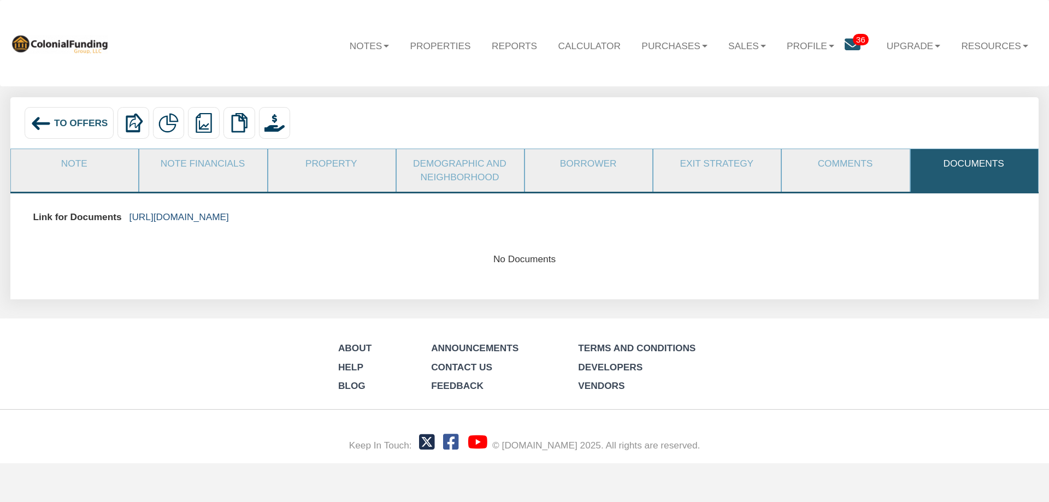
click at [168, 217] on link "https://colonialfundinggroup.sharepoint.com/:f:/s/operationsteam/EujG1cfN_GBNsU…" at bounding box center [178, 216] width 99 height 11
click at [61, 115] on div "To Offers" at bounding box center [69, 123] width 89 height 32
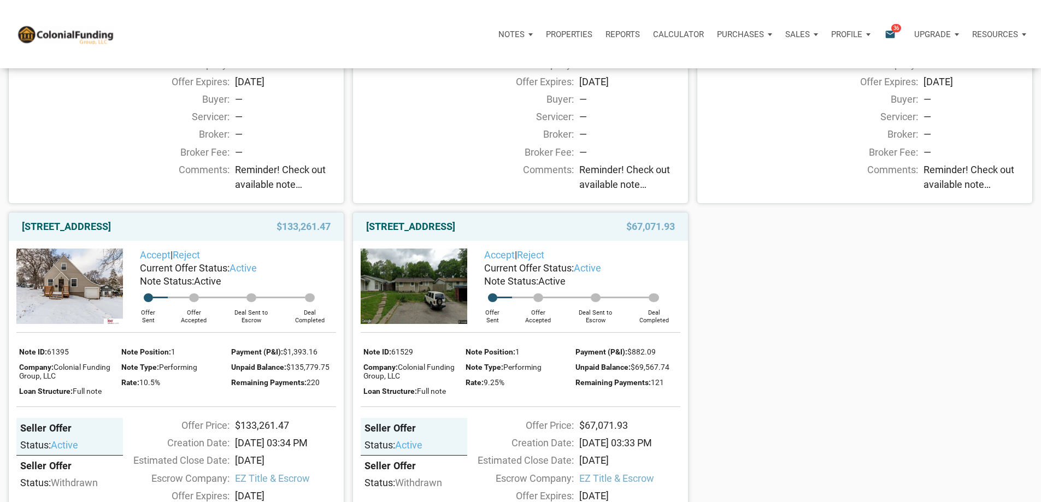
scroll to position [382, 0]
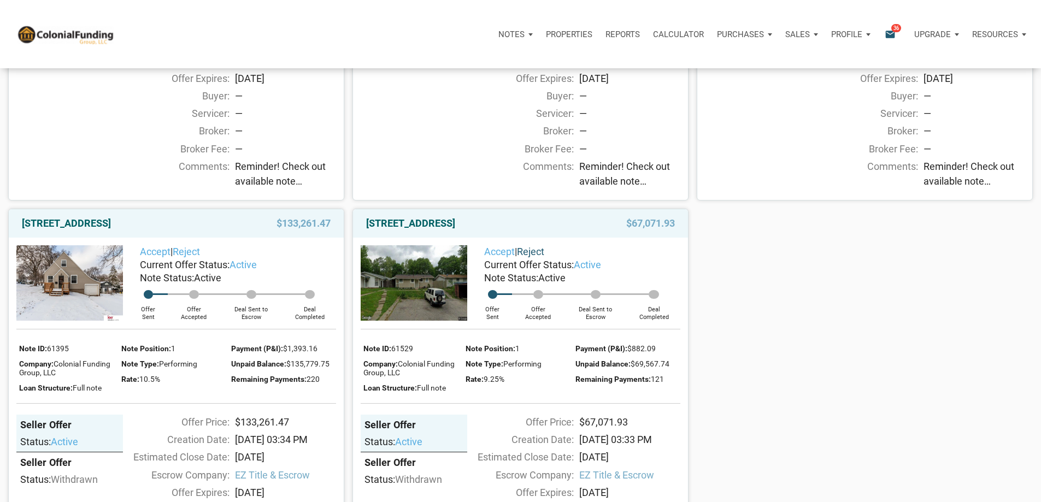
click at [543, 257] on link "Reject" at bounding box center [530, 251] width 27 height 11
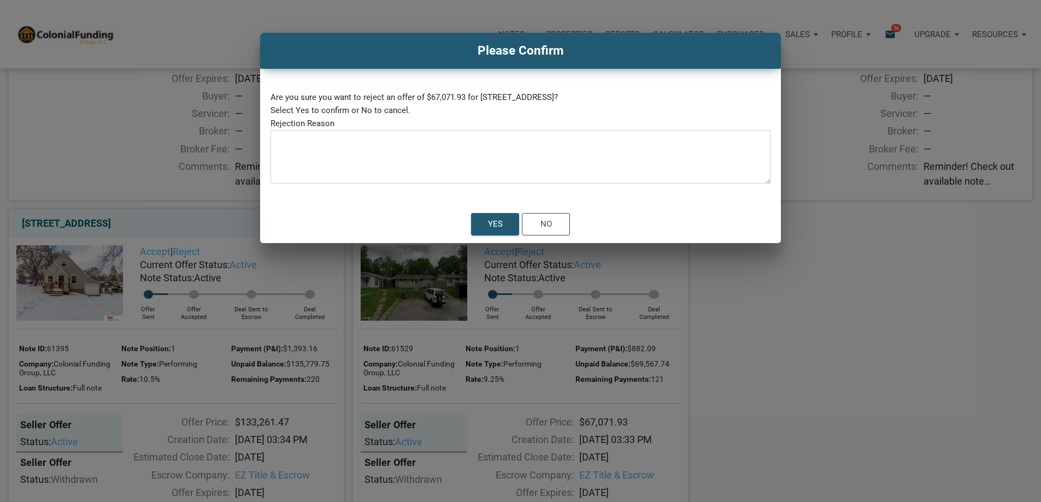
click at [450, 184] on textarea at bounding box center [520, 160] width 500 height 46
paste textarea "Monica - I'm sorry. These are land contracts. I'm not as familiar yet with land…"
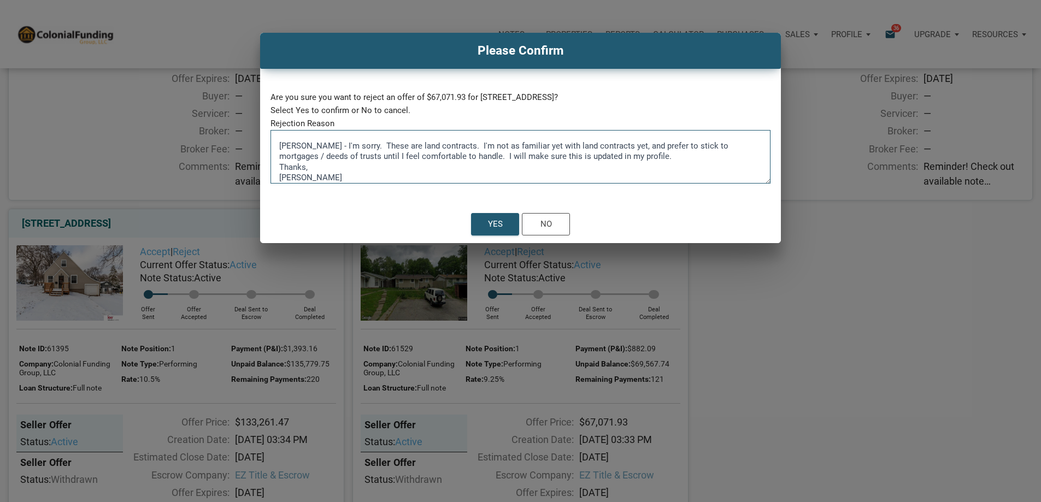
scroll to position [21, 0]
type textarea "Monica - I'm sorry. These are land contracts. I'm not as familiar yet with land…"
click at [493, 231] on div "Yes" at bounding box center [495, 224] width 15 height 13
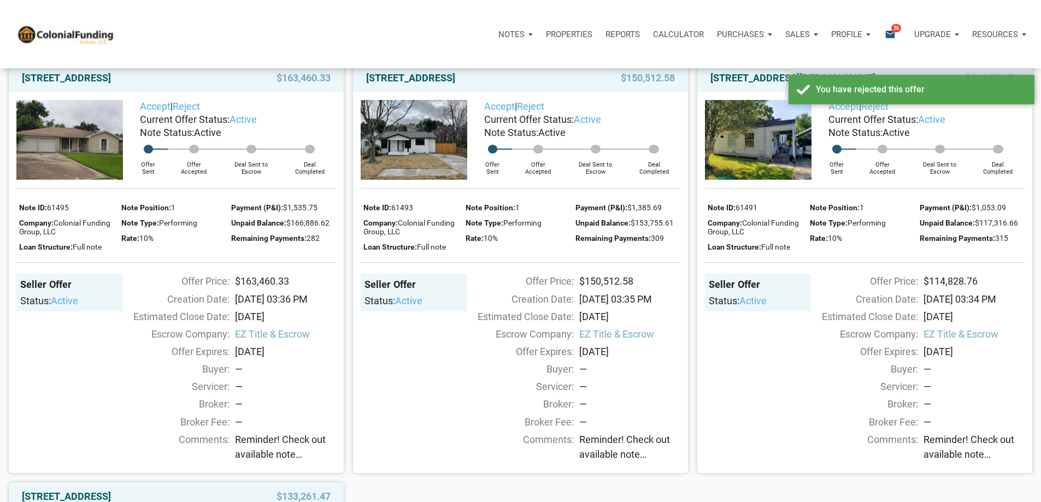
scroll to position [0, 0]
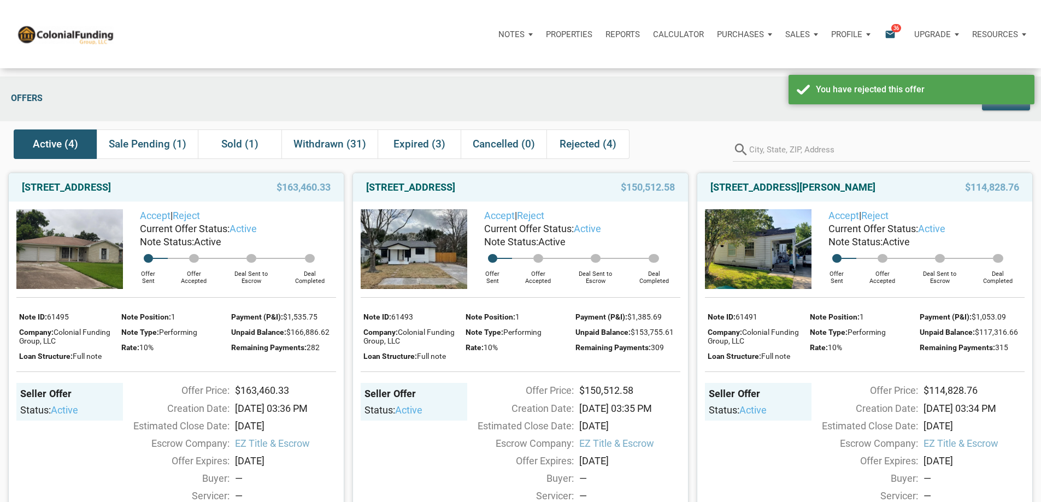
click at [831, 39] on p "Profile" at bounding box center [846, 35] width 31 height 10
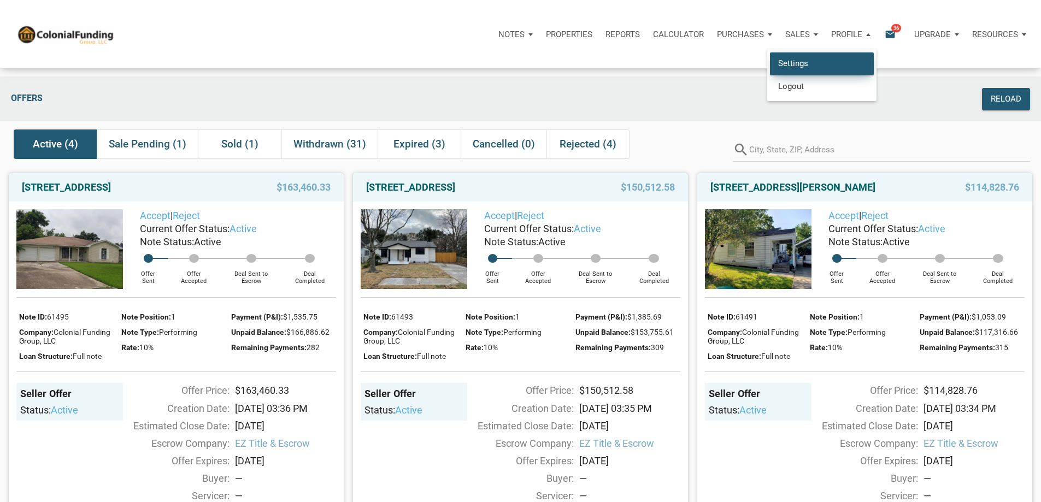
drag, startPoint x: 723, startPoint y: 73, endPoint x: 714, endPoint y: 78, distance: 11.0
click at [770, 73] on link "Settings" at bounding box center [822, 63] width 104 height 22
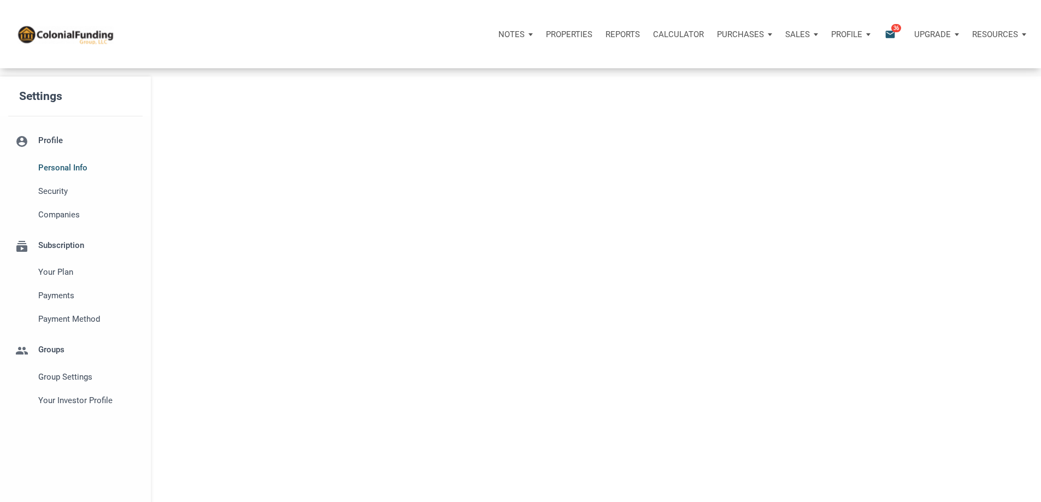
select select
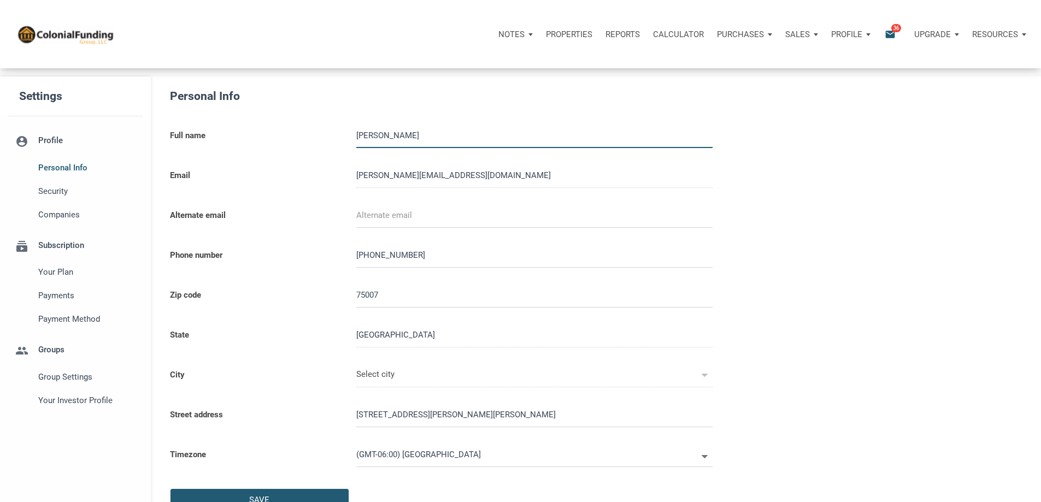
type input "CARROLLTON"
select select
click at [67, 407] on span "Your Investor Profile" at bounding box center [87, 400] width 99 height 13
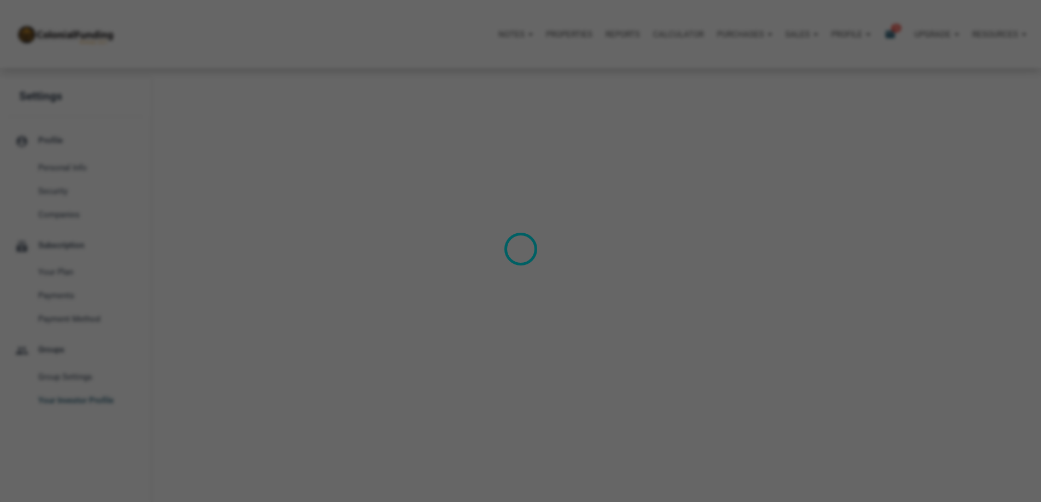
type input "Cash Flow - Today Income"
select select
type input "$ 363,000"
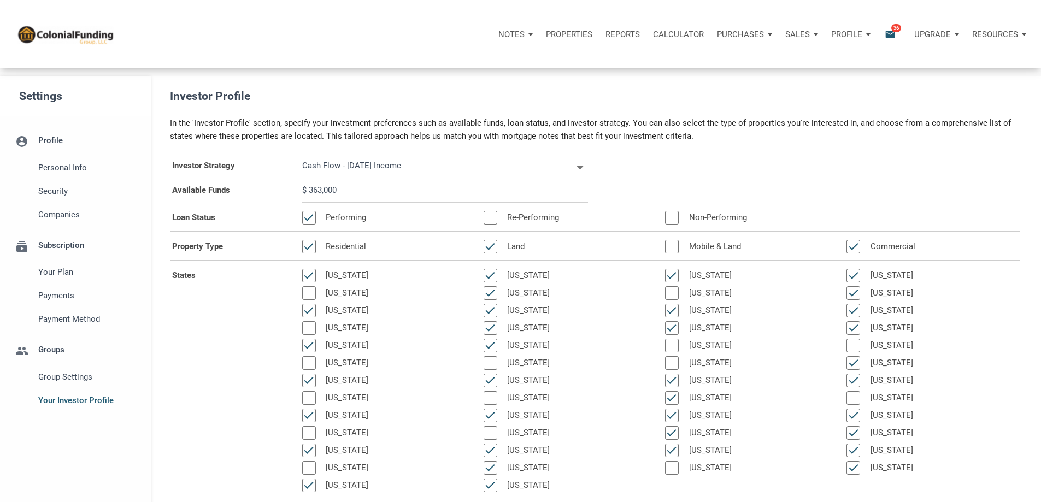
click at [484, 254] on div at bounding box center [491, 247] width 14 height 14
select select
type input "$ 363,000"
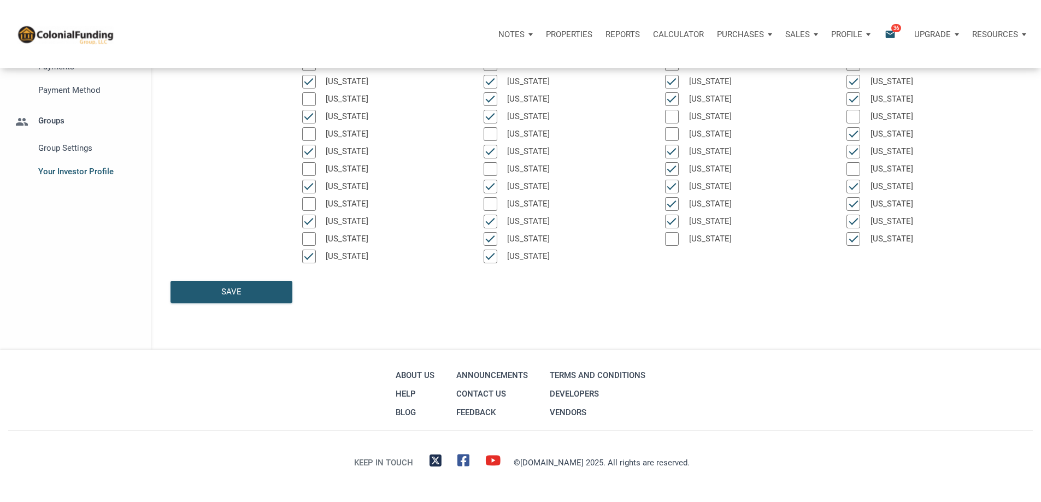
scroll to position [293, 0]
click at [236, 284] on div "Save" at bounding box center [231, 291] width 121 height 21
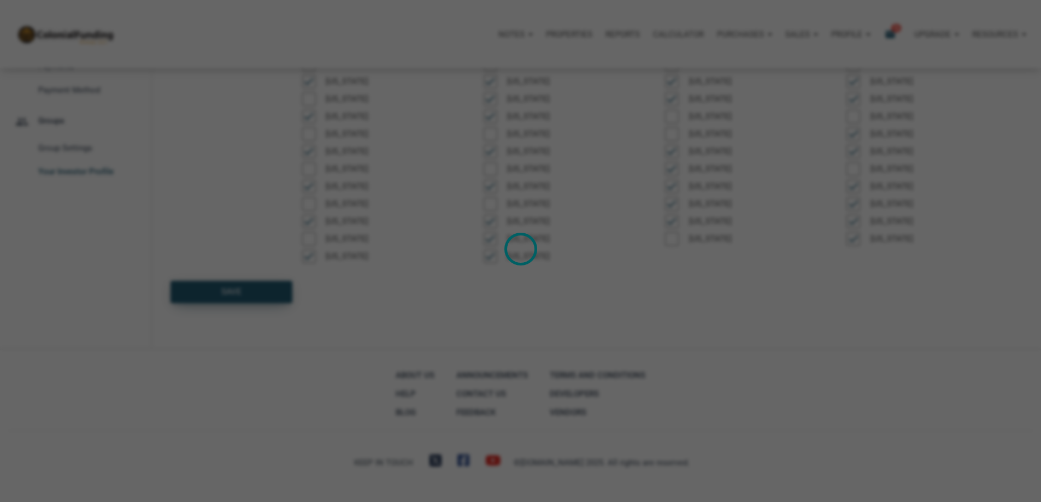
select select
type input "$ 363,000"
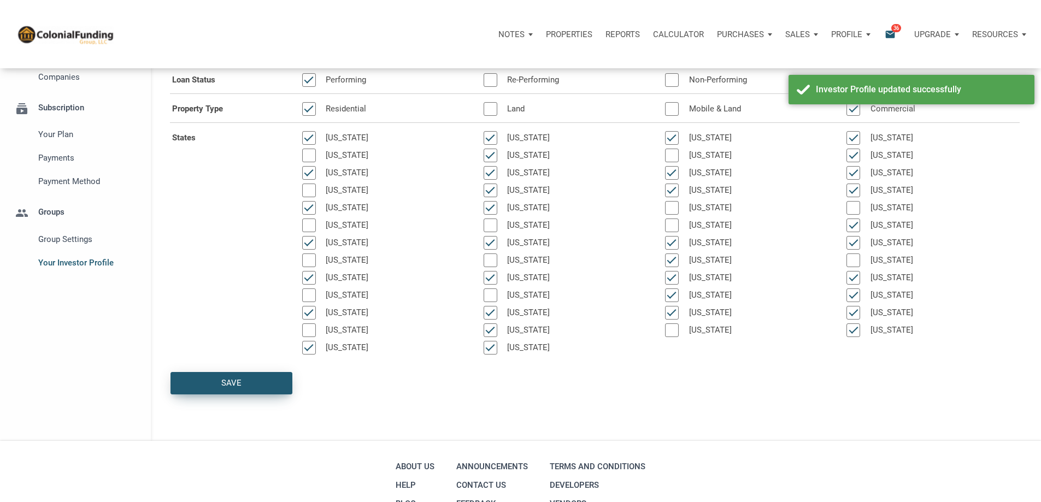
scroll to position [0, 0]
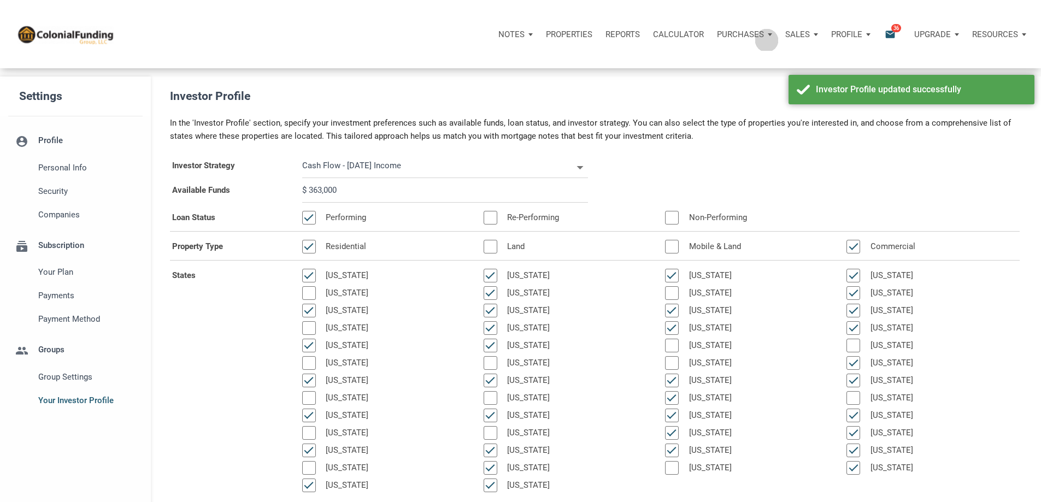
click at [524, 39] on p "Purchases" at bounding box center [511, 35] width 26 height 10
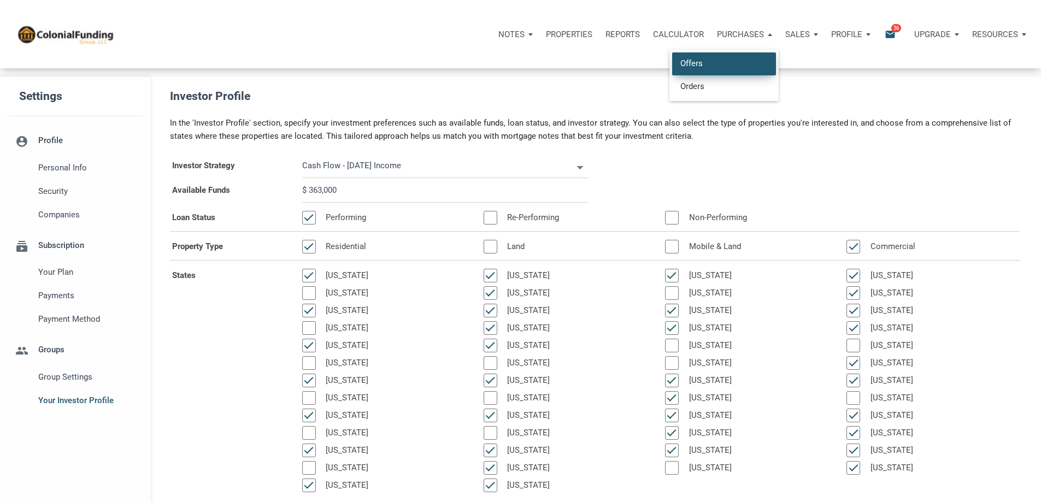
click at [672, 69] on link "Offers" at bounding box center [724, 63] width 104 height 22
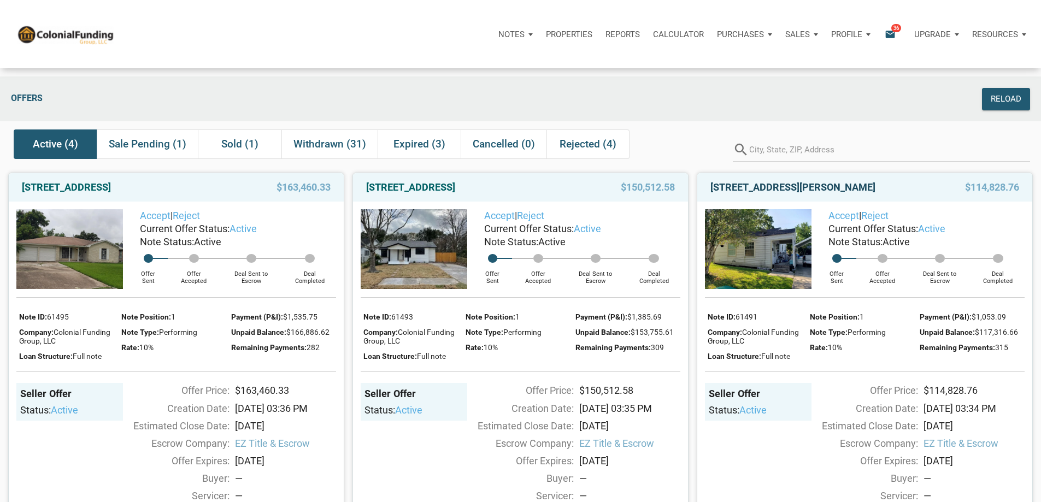
click at [763, 194] on link "[STREET_ADDRESS][PERSON_NAME]" at bounding box center [792, 187] width 165 height 13
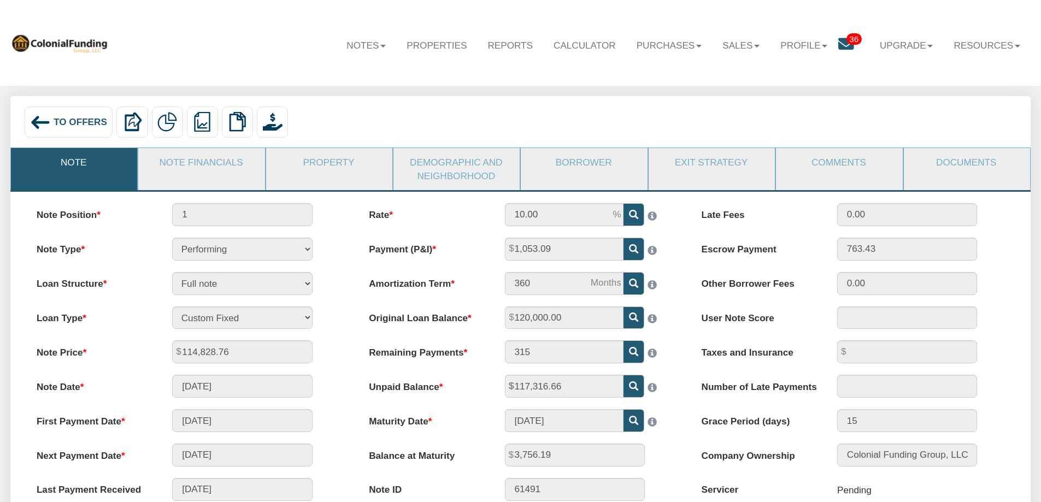
click at [52, 123] on div "To Offers" at bounding box center [69, 122] width 89 height 31
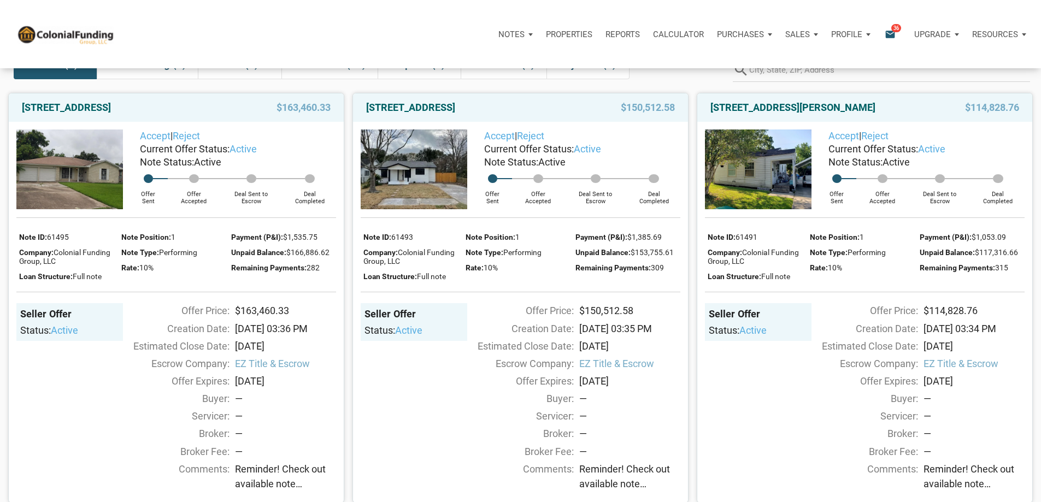
scroll to position [55, 0]
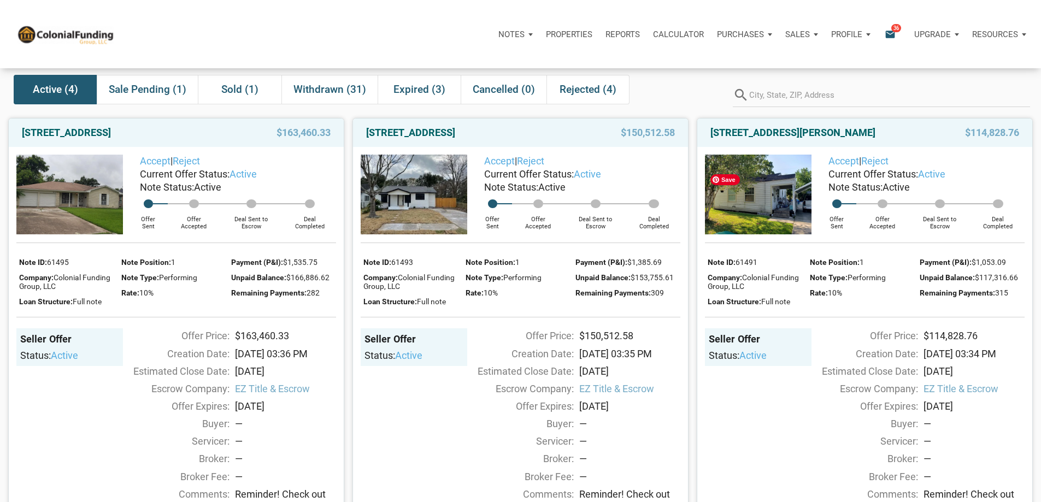
click at [765, 234] on img at bounding box center [758, 195] width 107 height 80
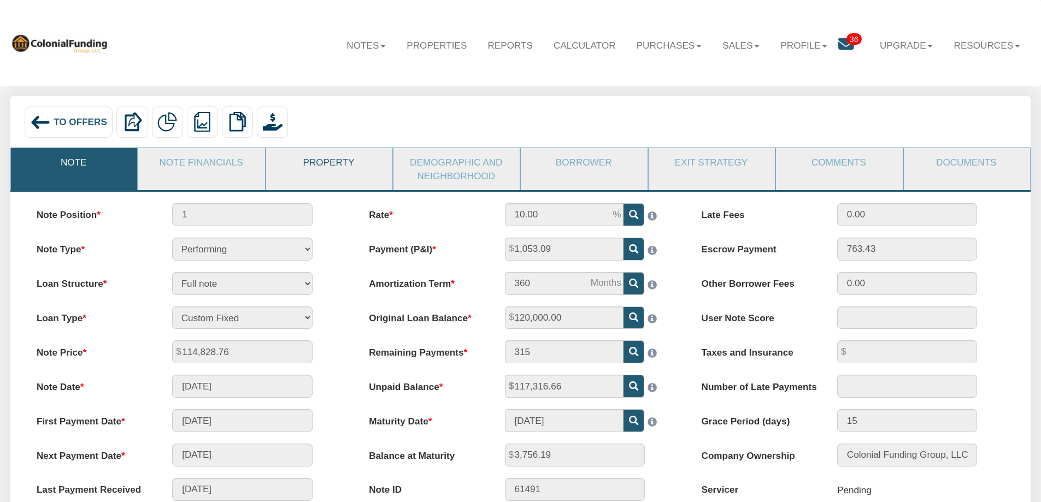
click at [315, 166] on link "Property" at bounding box center [328, 162] width 125 height 28
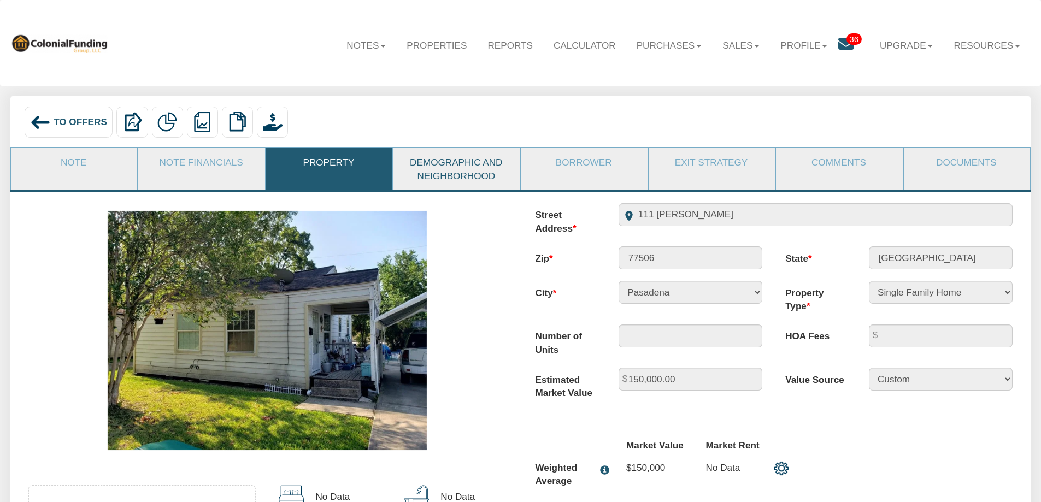
click at [427, 162] on link "Demographic and Neighborhood" at bounding box center [455, 169] width 125 height 42
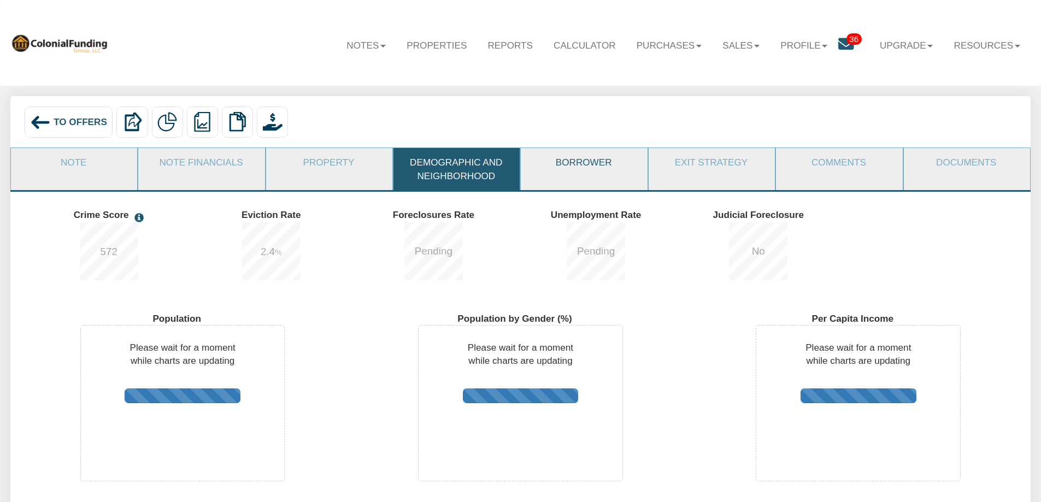
click at [597, 164] on link "Borrower" at bounding box center [583, 162] width 125 height 28
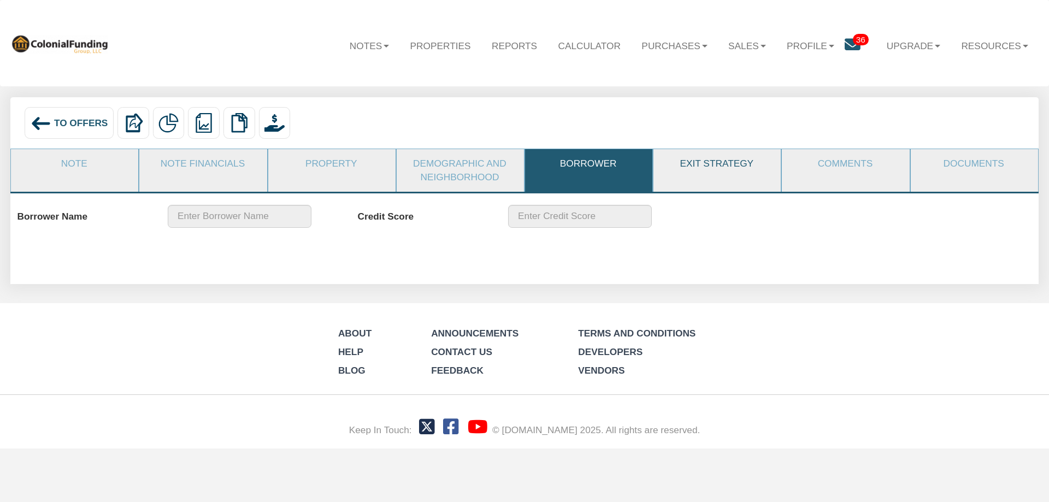
click at [710, 165] on link "Exit Strategy" at bounding box center [716, 163] width 126 height 29
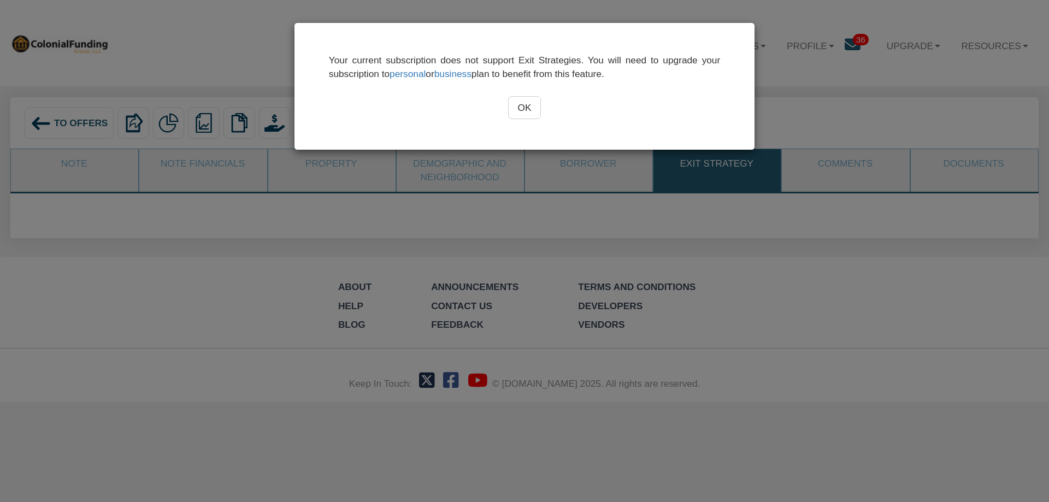
click at [512, 105] on input "OK" at bounding box center [524, 107] width 33 height 23
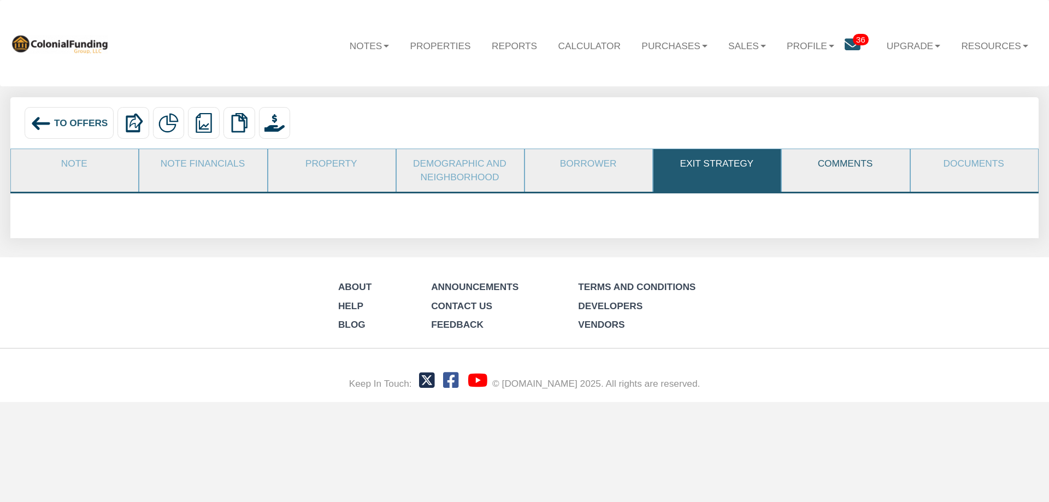
click at [857, 164] on link "Comments" at bounding box center [845, 163] width 126 height 29
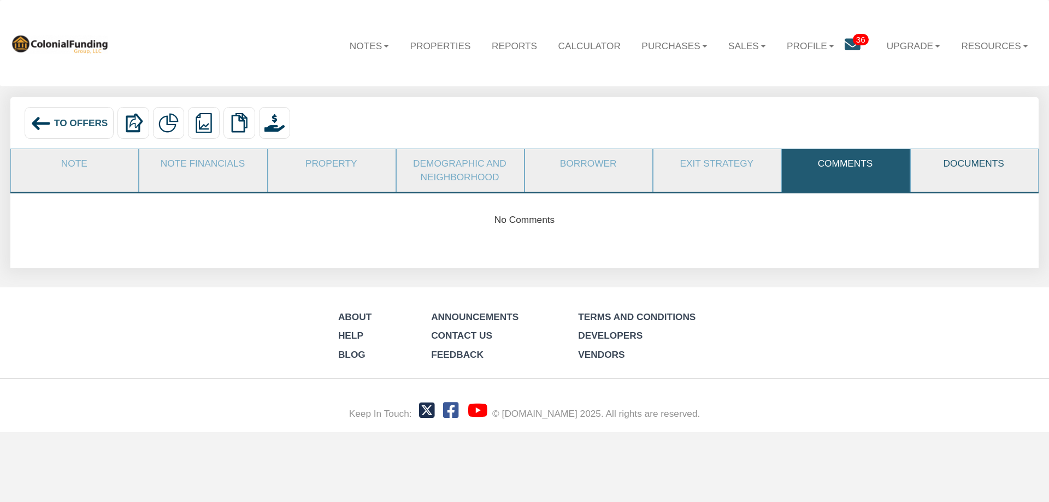
click at [963, 160] on link "Documents" at bounding box center [974, 163] width 126 height 29
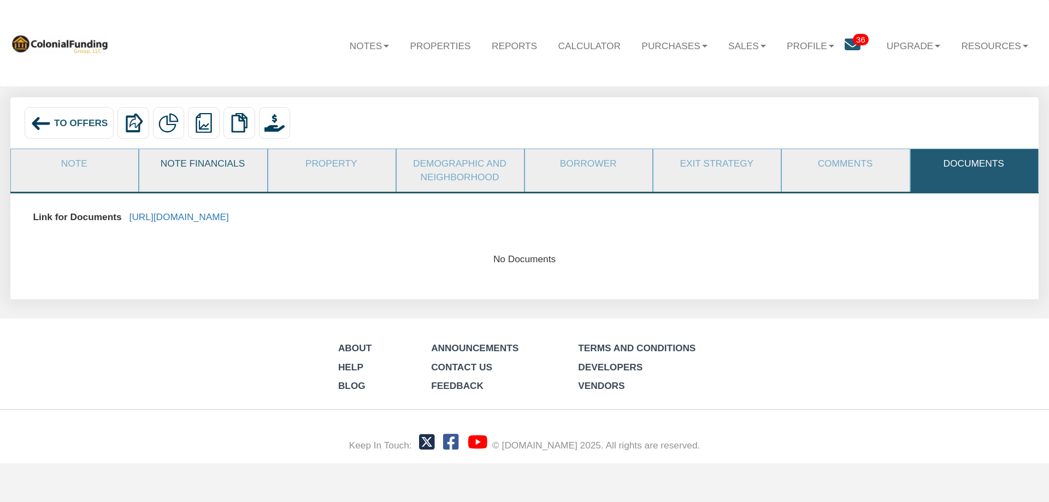
click at [192, 166] on link "Note Financials" at bounding box center [202, 163] width 126 height 29
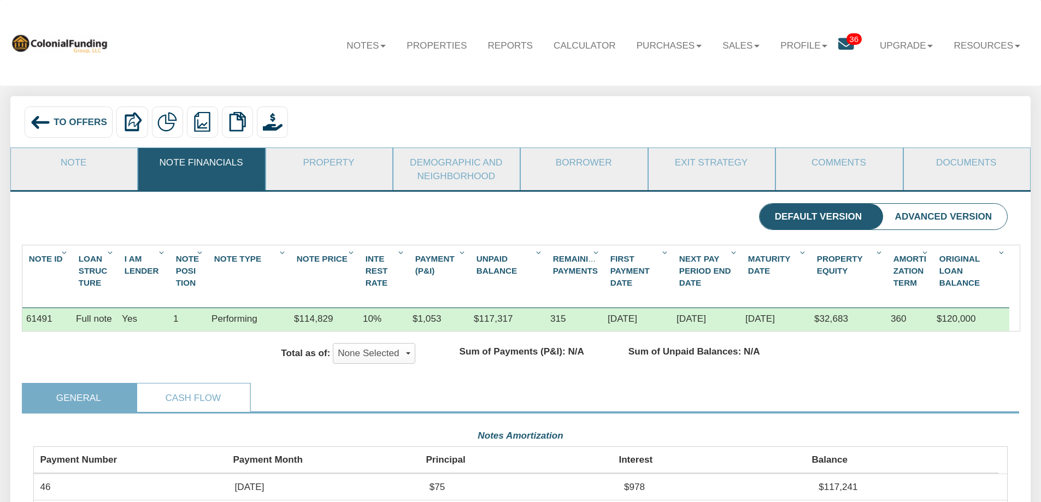
click at [71, 126] on span "To Offers" at bounding box center [81, 121] width 54 height 11
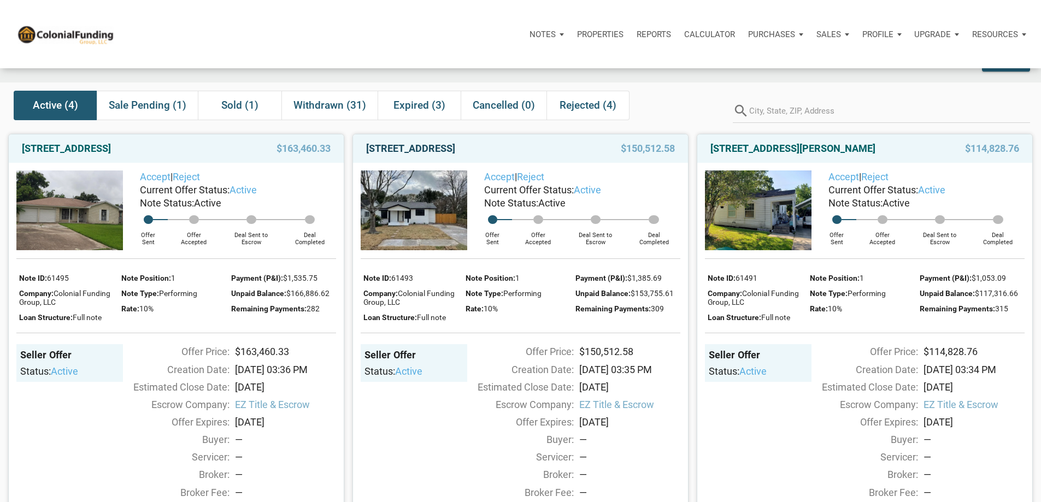
scroll to position [55, 0]
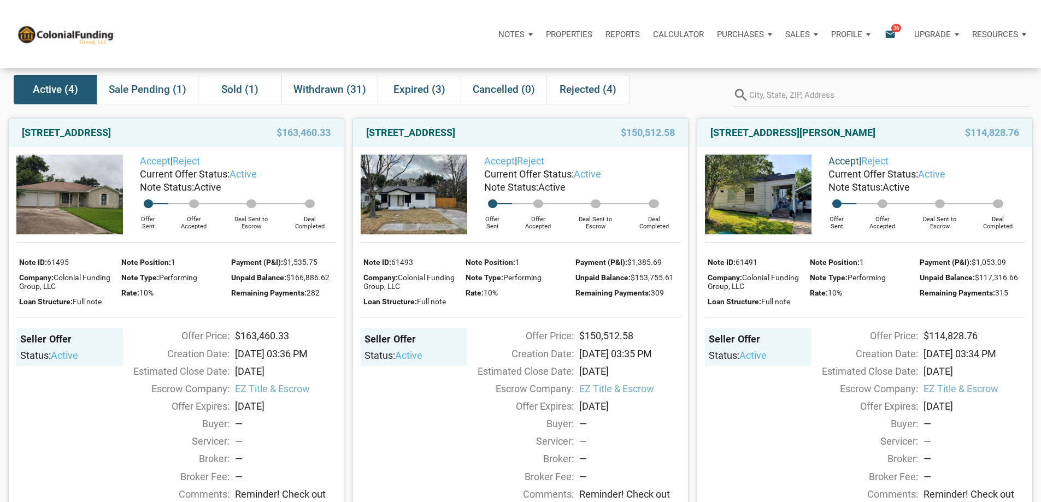
click at [841, 167] on link "Accept" at bounding box center [843, 160] width 31 height 11
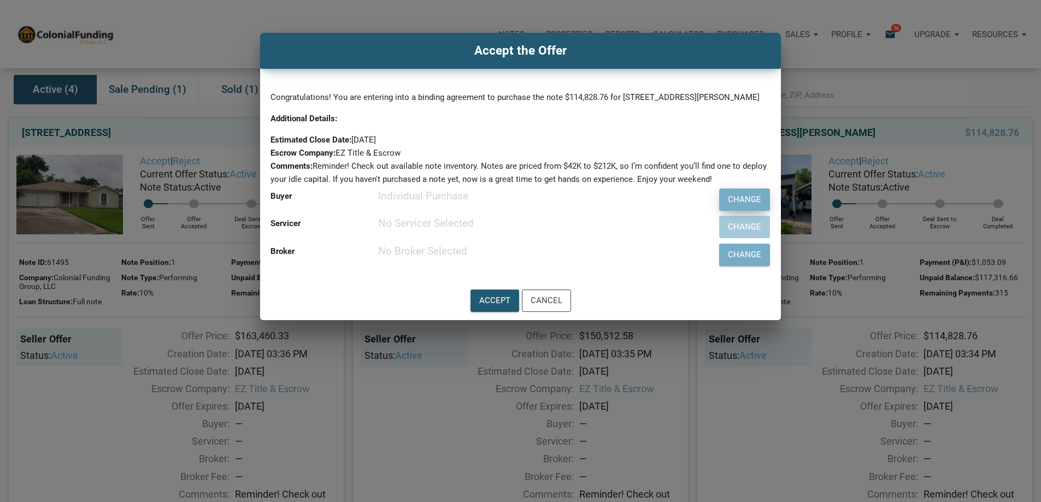
click at [728, 206] on div "Change" at bounding box center [744, 199] width 33 height 13
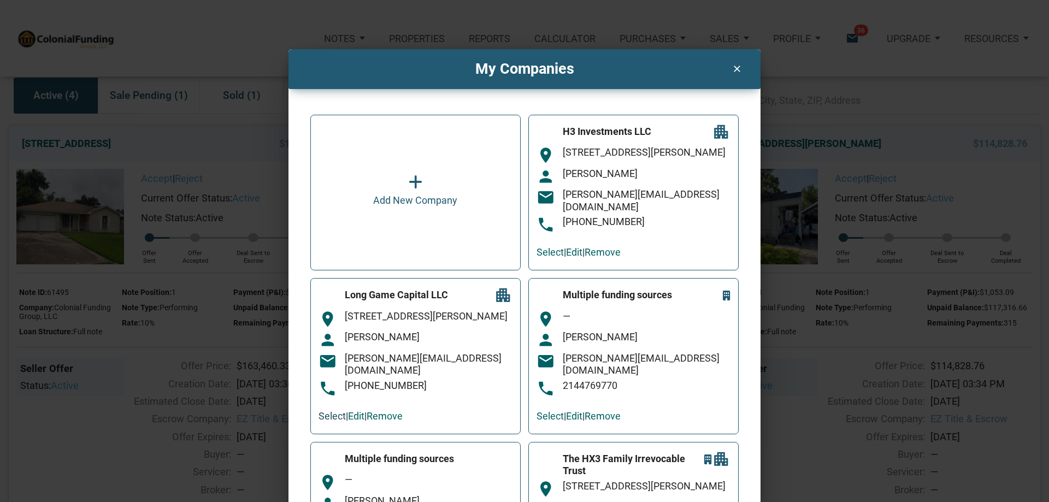
click at [333, 419] on link "Select" at bounding box center [332, 415] width 27 height 11
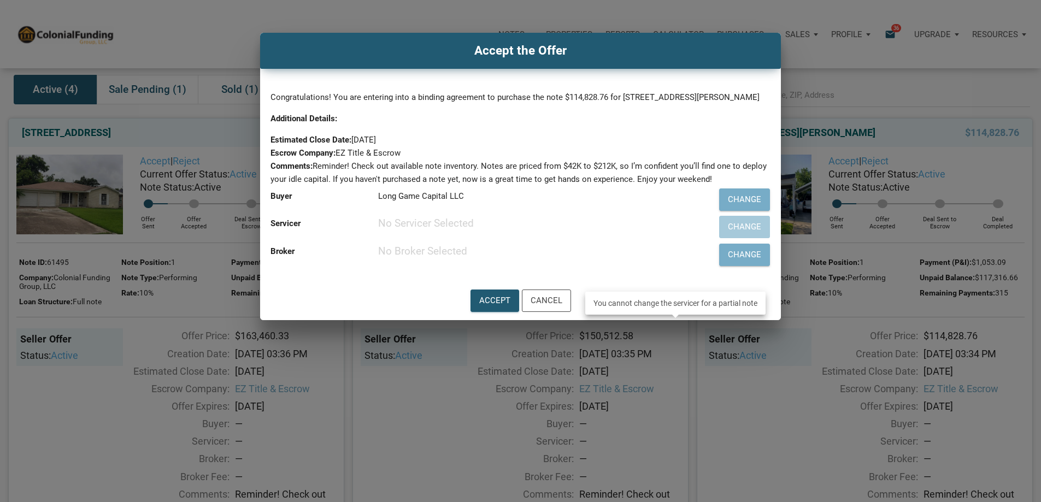
click at [675, 241] on div "Change" at bounding box center [719, 227] width 102 height 28
click at [544, 307] on div "Cancel" at bounding box center [547, 300] width 32 height 13
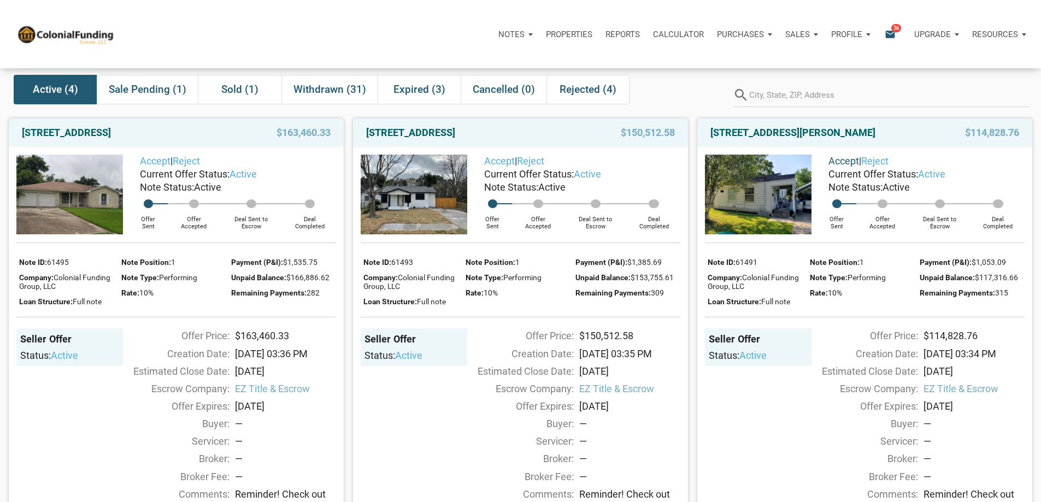
click at [845, 167] on link "Accept" at bounding box center [843, 160] width 31 height 11
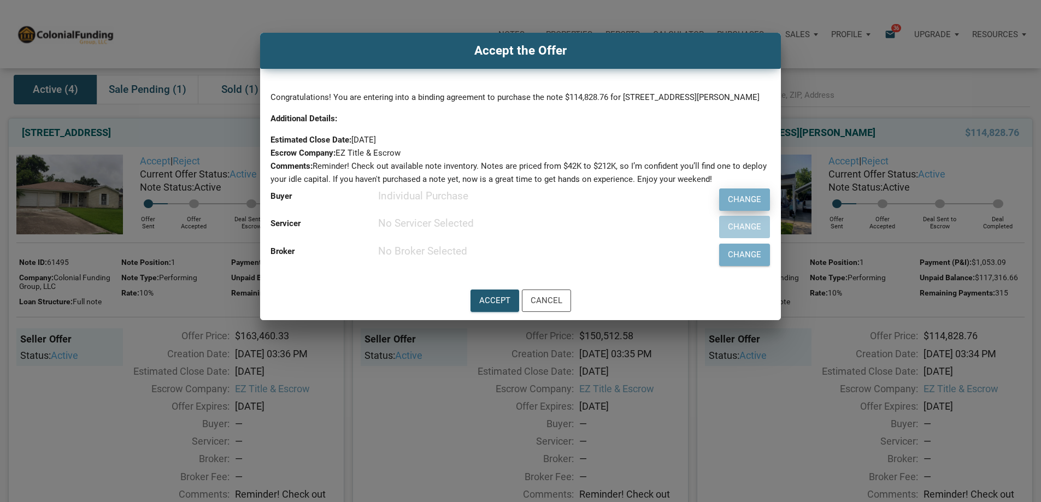
click at [728, 206] on div "Change" at bounding box center [744, 199] width 33 height 13
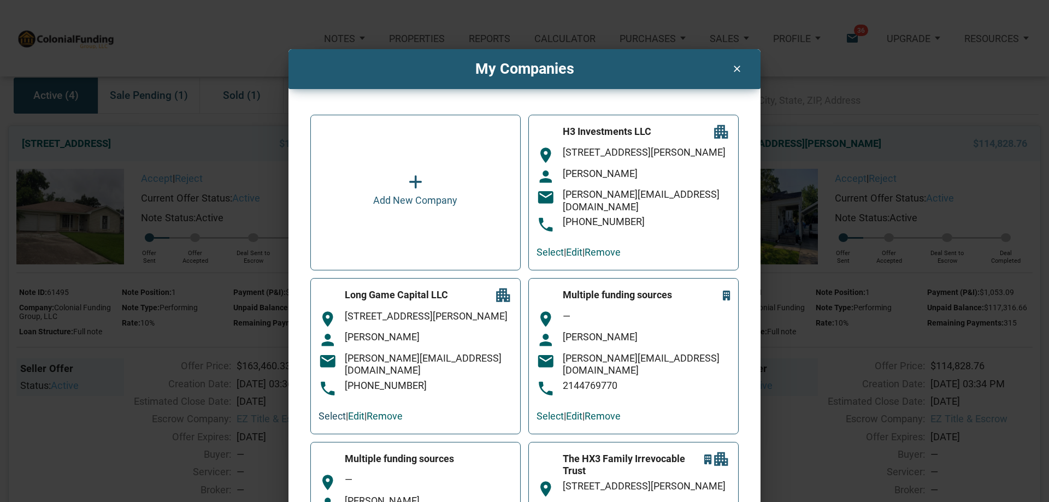
click at [321, 416] on link "Select" at bounding box center [332, 415] width 27 height 11
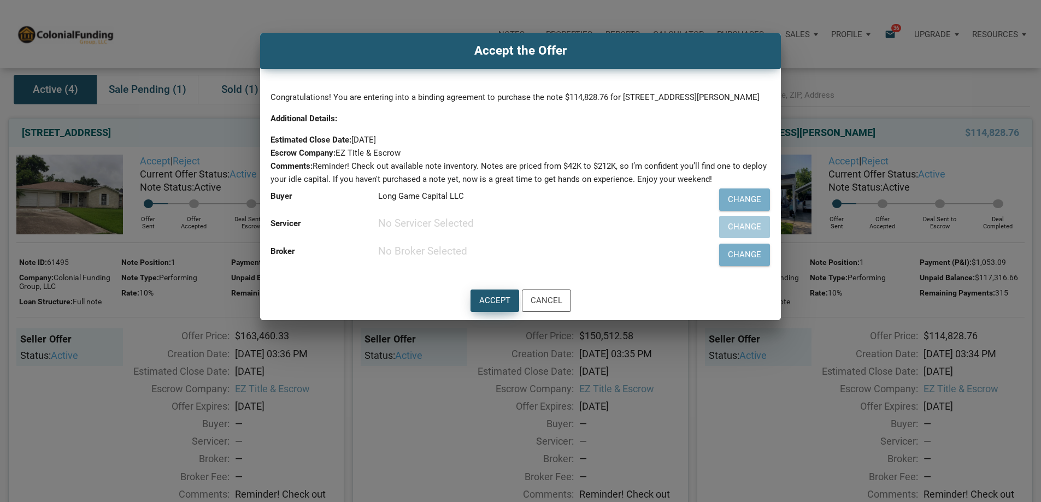
click at [488, 307] on div "Accept" at bounding box center [494, 300] width 31 height 13
